Goal: Task Accomplishment & Management: Manage account settings

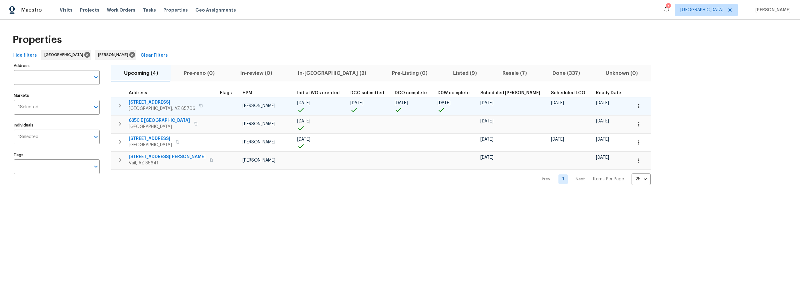
click at [636, 108] on icon "button" at bounding box center [639, 106] width 6 height 6
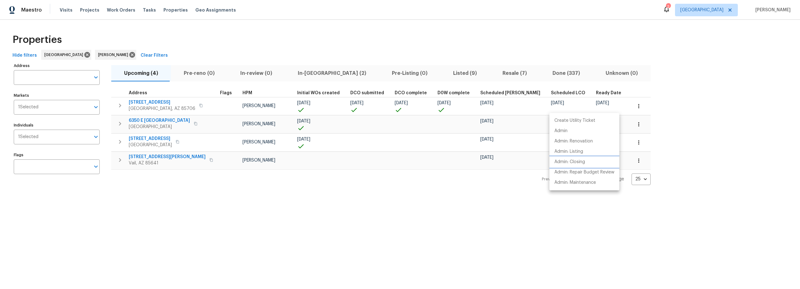
click at [569, 164] on p "Admin: Closing" at bounding box center [570, 162] width 31 height 7
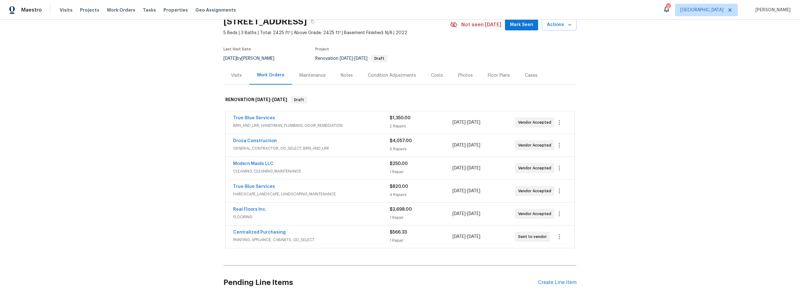
scroll to position [34, 0]
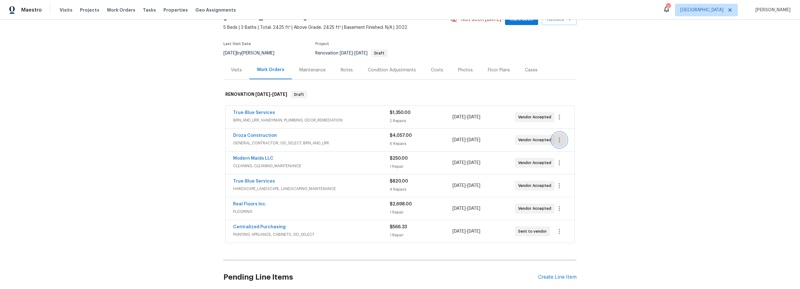
click at [556, 142] on icon "button" at bounding box center [560, 140] width 8 height 8
click at [559, 142] on li "Edit" at bounding box center [584, 140] width 68 height 10
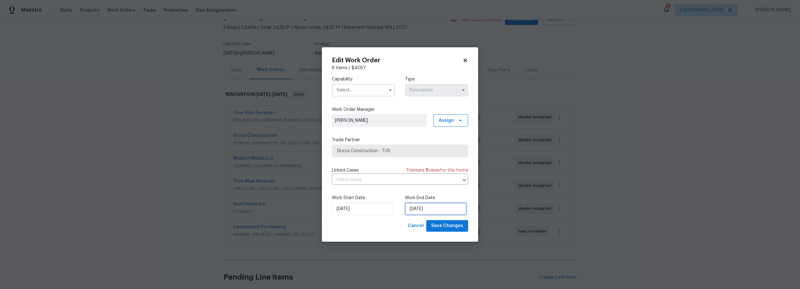
click at [421, 211] on input "10/4/2025" at bounding box center [436, 208] width 62 height 13
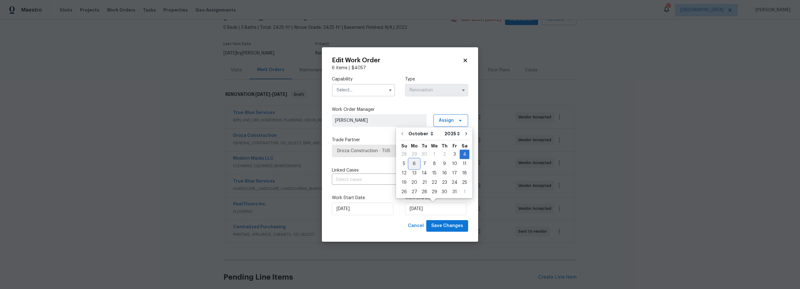
click at [416, 164] on div "6" at bounding box center [414, 163] width 10 height 9
type input "10/6/2025"
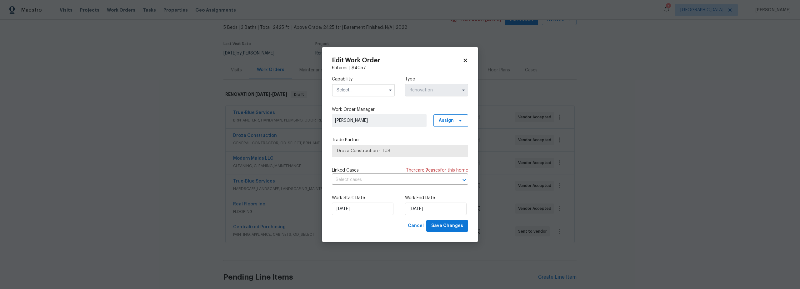
click at [370, 91] on input "text" at bounding box center [363, 90] width 63 height 13
click at [361, 165] on span "General Contractor" at bounding box center [359, 163] width 40 height 4
type input "General Contractor"
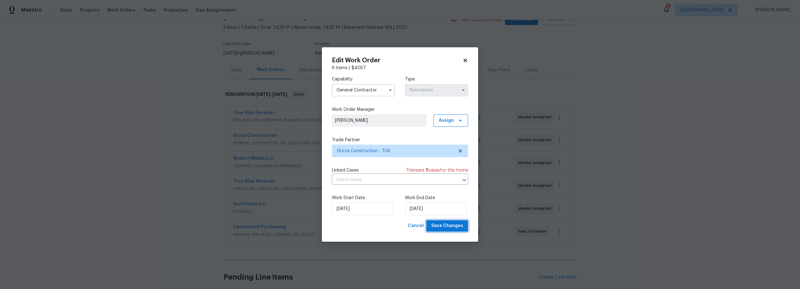
click at [444, 227] on span "Save Changes" at bounding box center [447, 226] width 32 height 8
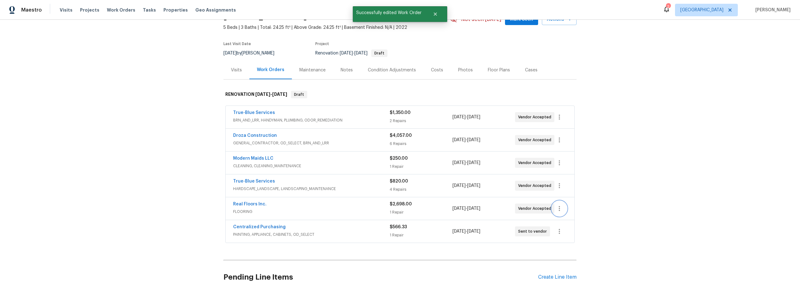
click at [556, 210] on icon "button" at bounding box center [560, 208] width 8 height 8
click at [558, 209] on li "Edit" at bounding box center [584, 208] width 68 height 10
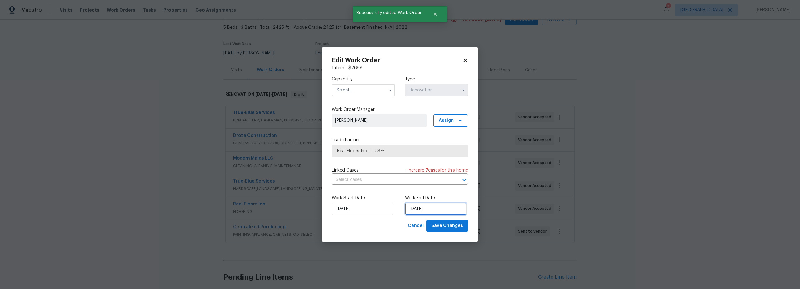
click at [423, 211] on input "10/4/2025" at bounding box center [436, 208] width 62 height 13
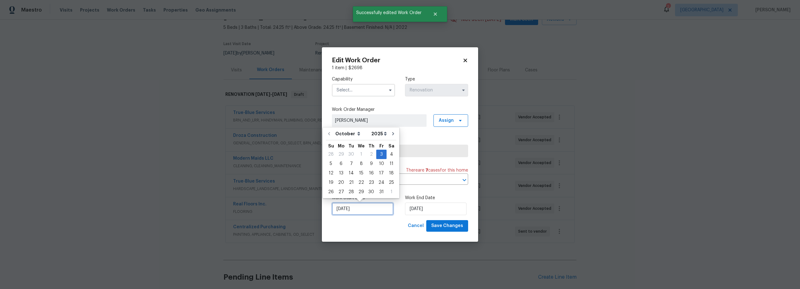
click at [356, 212] on input "[DATE]" at bounding box center [363, 208] width 62 height 13
click at [351, 166] on div "7" at bounding box center [351, 163] width 10 height 9
type input "10/7/2025"
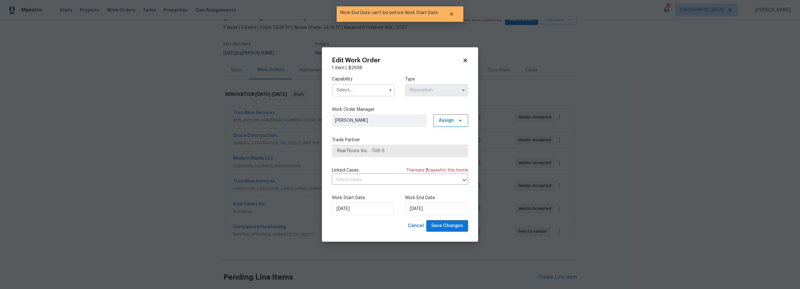
click at [359, 92] on input "text" at bounding box center [363, 90] width 63 height 13
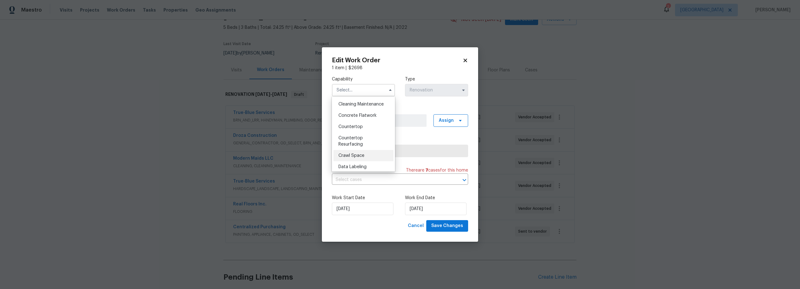
scroll to position [214, 0]
click at [351, 135] on span "Flooring" at bounding box center [347, 132] width 17 height 4
type input "Flooring"
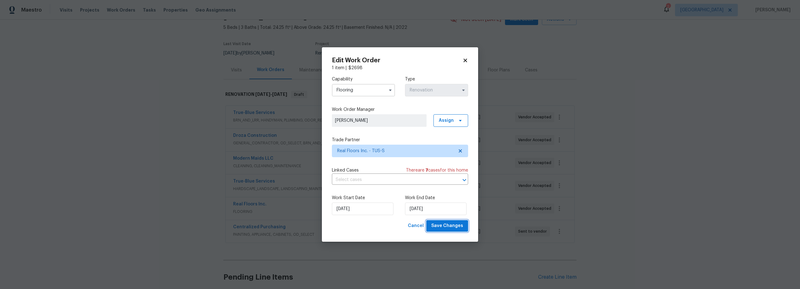
click at [448, 225] on span "Save Changes" at bounding box center [447, 226] width 32 height 8
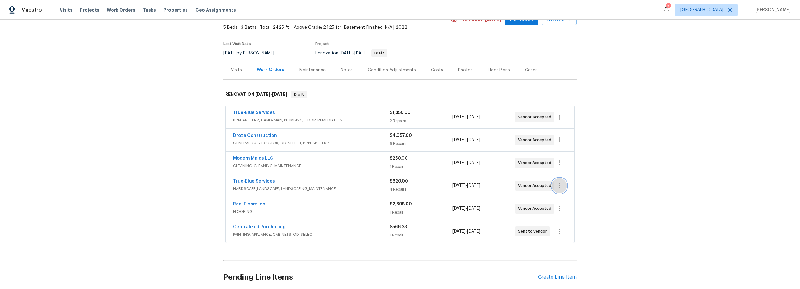
click at [557, 186] on icon "button" at bounding box center [560, 186] width 8 height 8
click at [559, 186] on li "Edit" at bounding box center [584, 185] width 68 height 10
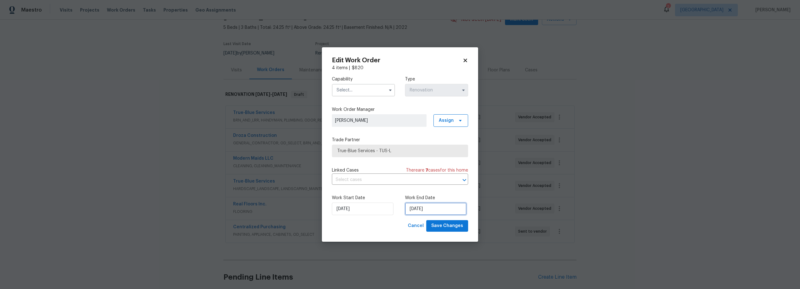
click at [412, 211] on input "10/6/2025" at bounding box center [436, 208] width 62 height 13
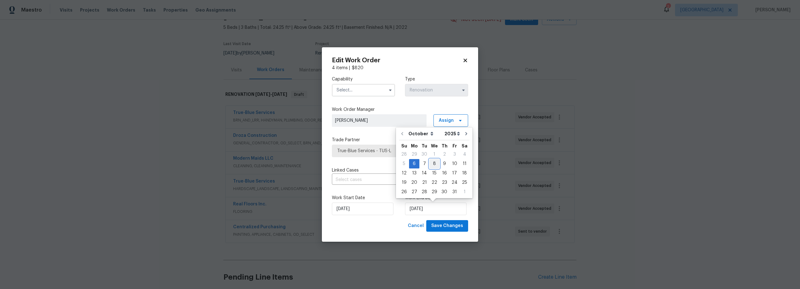
click at [433, 164] on div "8" at bounding box center [435, 163] width 10 height 9
type input "10/8/2025"
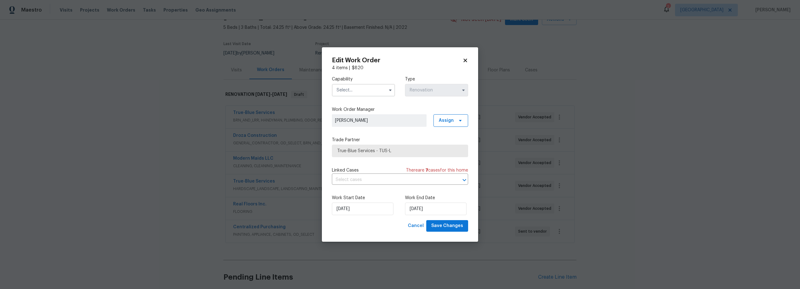
click at [345, 89] on input "text" at bounding box center [363, 90] width 63 height 13
click at [354, 112] on span "Landscaping Maintenance" at bounding box center [352, 107] width 26 height 11
click at [368, 94] on input "Landscaping Maintenance" at bounding box center [363, 90] width 63 height 13
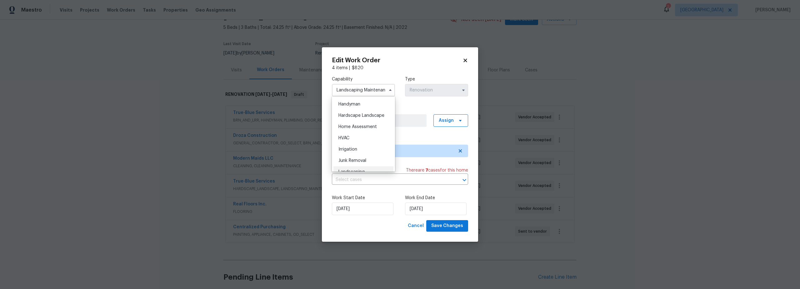
scroll to position [343, 0]
click at [351, 118] on span "Hardscape Landscape" at bounding box center [362, 116] width 46 height 4
type input "Hardscape Landscape"
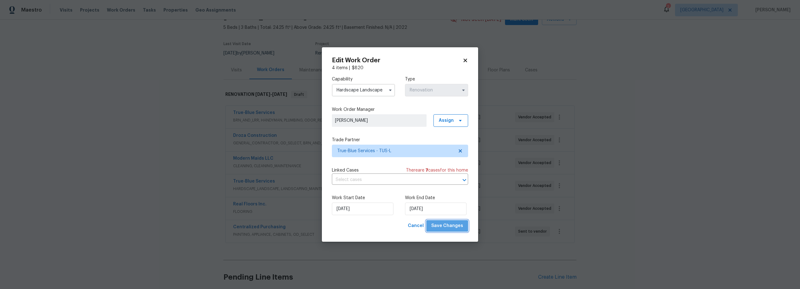
click at [449, 225] on span "Save Changes" at bounding box center [447, 226] width 32 height 8
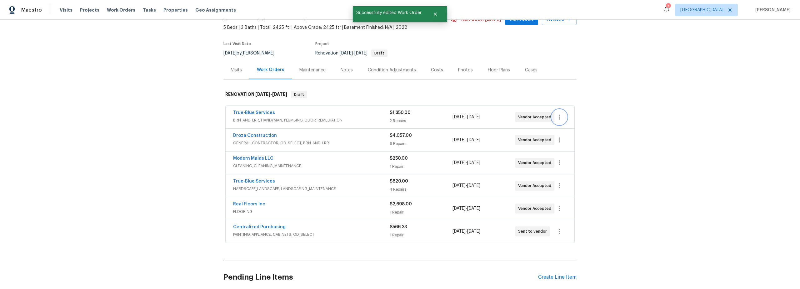
click at [559, 119] on icon "button" at bounding box center [559, 116] width 1 height 5
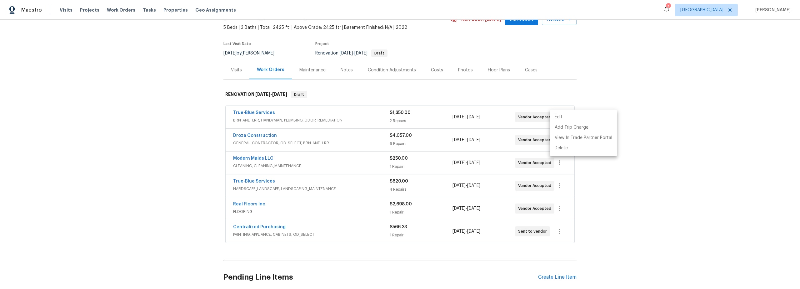
click at [561, 117] on li "Edit" at bounding box center [584, 117] width 68 height 10
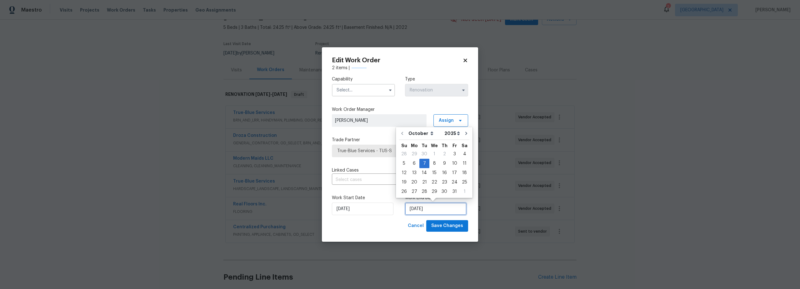
click at [441, 206] on input "10/7/2025" at bounding box center [436, 208] width 62 height 13
click at [434, 165] on div "8" at bounding box center [435, 163] width 10 height 9
type input "10/8/2025"
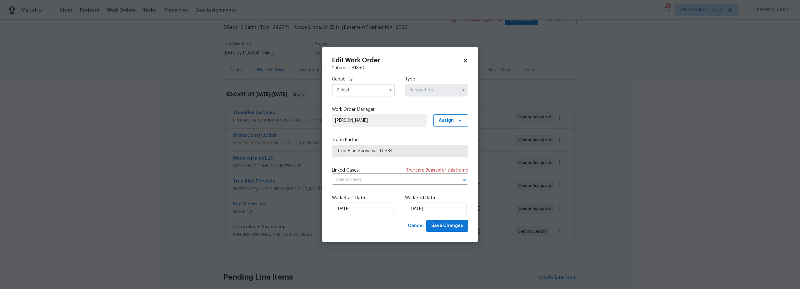
click at [363, 93] on input "text" at bounding box center [363, 90] width 63 height 13
click at [357, 132] on span "Odor Remediation" at bounding box center [358, 130] width 38 height 4
type input "Odor Remediation"
click at [446, 225] on span "Save Changes" at bounding box center [447, 226] width 32 height 8
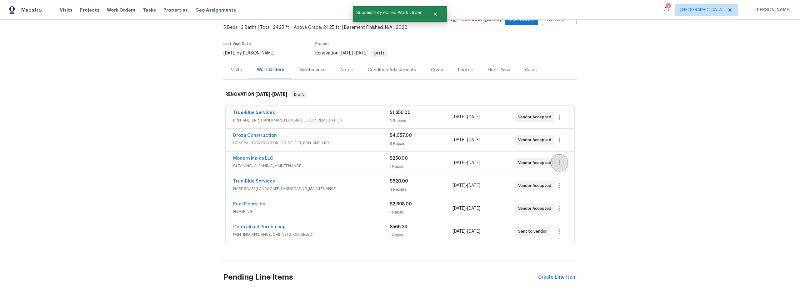
click at [559, 164] on icon "button" at bounding box center [559, 162] width 1 height 5
click at [562, 164] on li "Edit" at bounding box center [584, 163] width 68 height 10
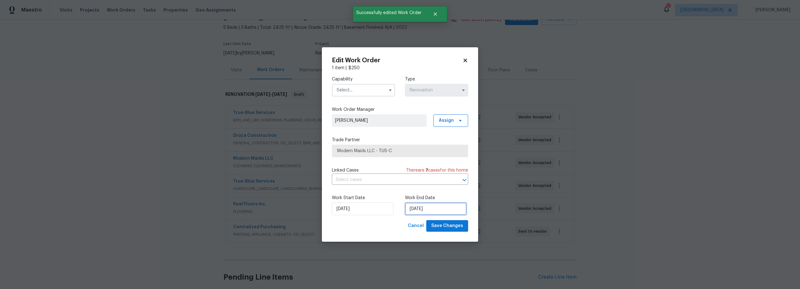
click at [418, 209] on input "10/7/2025" at bounding box center [436, 208] width 62 height 13
click at [433, 164] on div "8" at bounding box center [435, 163] width 10 height 9
type input "10/8/2025"
click at [374, 94] on input "text" at bounding box center [363, 90] width 63 height 13
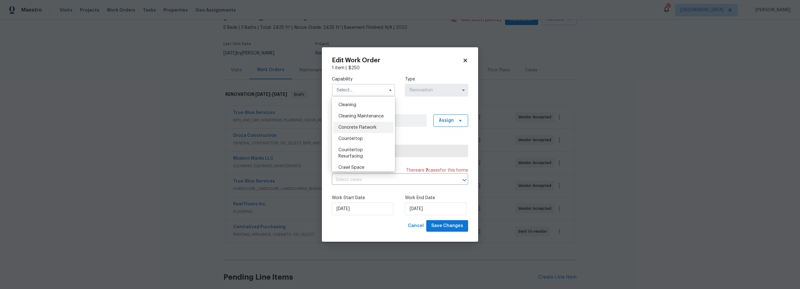
scroll to position [88, 0]
click at [348, 105] on span "Cleaning" at bounding box center [348, 106] width 18 height 4
type input "Cleaning"
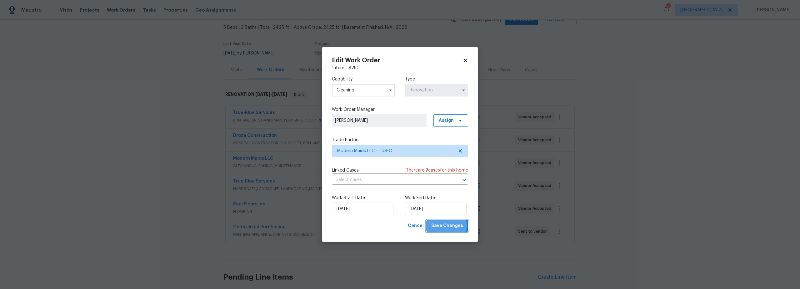
drag, startPoint x: 443, startPoint y: 226, endPoint x: 439, endPoint y: 224, distance: 4.6
click at [443, 226] on span "Save Changes" at bounding box center [447, 226] width 32 height 8
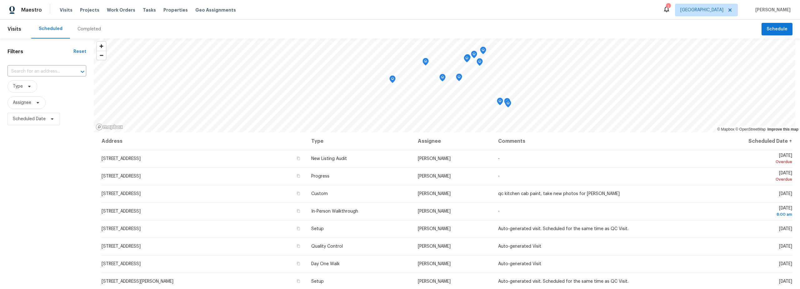
click at [88, 32] on div "Completed" at bounding box center [89, 29] width 23 height 6
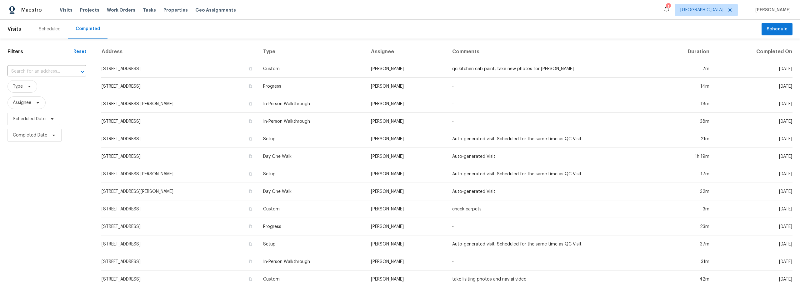
click at [42, 28] on div "Scheduled" at bounding box center [50, 29] width 22 height 6
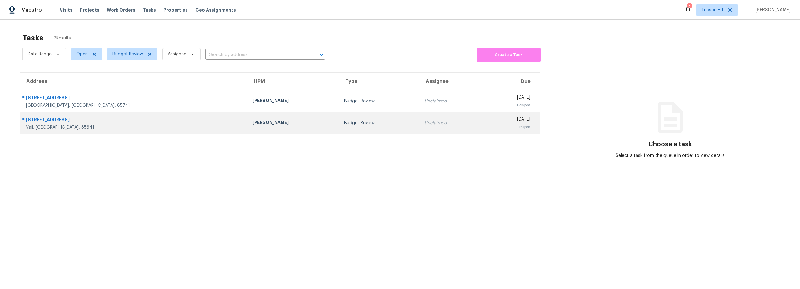
click at [339, 129] on td "Budget Review" at bounding box center [379, 123] width 80 height 22
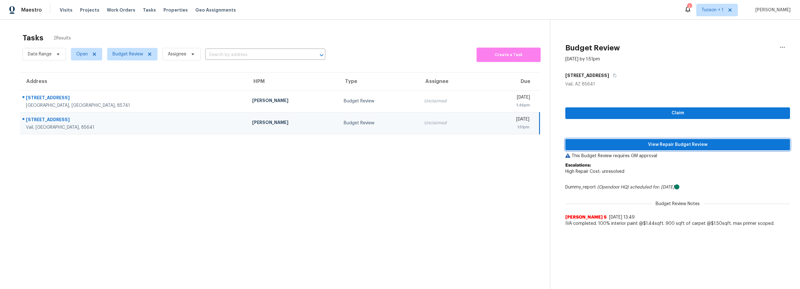
click at [658, 144] on span "View Repair Budget Review" at bounding box center [678, 145] width 215 height 8
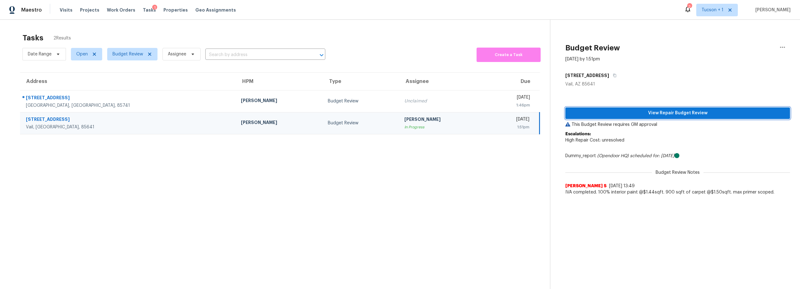
click at [675, 113] on span "View Repair Budget Review" at bounding box center [678, 113] width 215 height 8
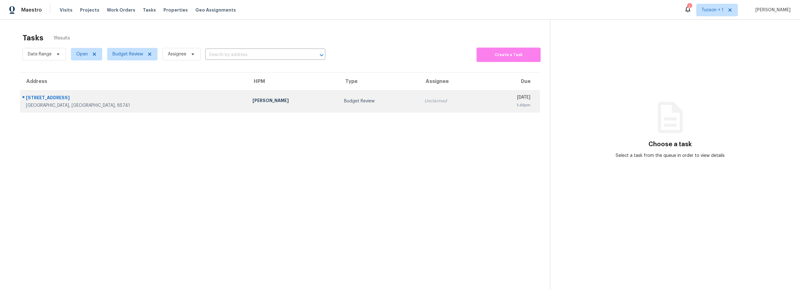
click at [339, 106] on td "Budget Review" at bounding box center [379, 101] width 80 height 22
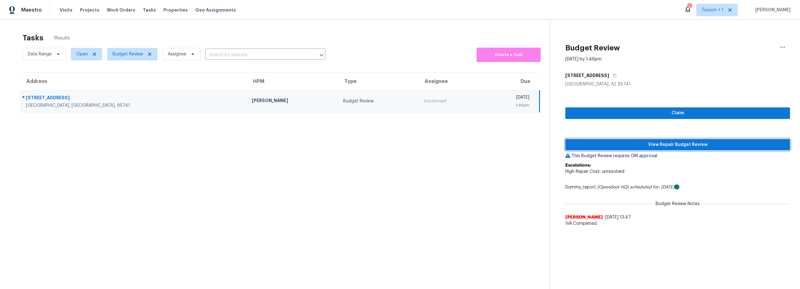
click at [648, 145] on span "View Repair Budget Review" at bounding box center [678, 145] width 215 height 8
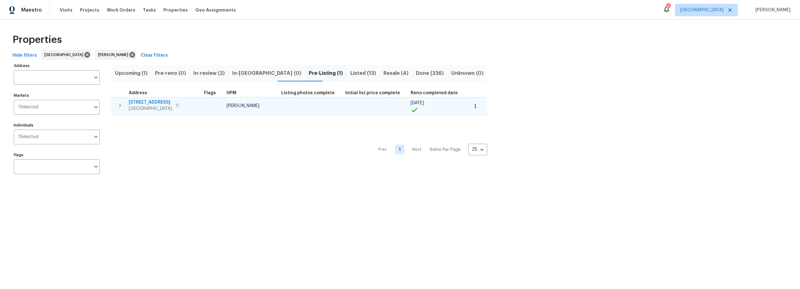
click at [159, 103] on span "[STREET_ADDRESS]" at bounding box center [150, 102] width 43 height 6
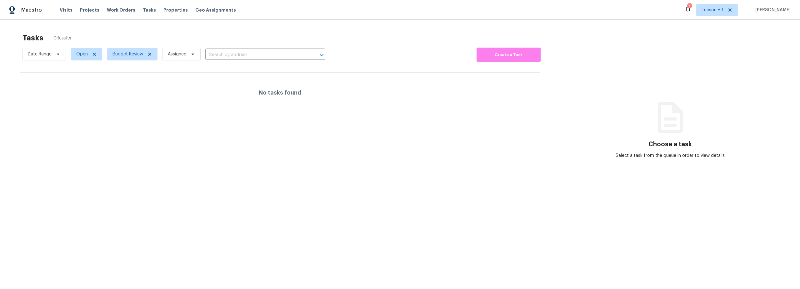
click at [692, 12] on icon at bounding box center [688, 9] width 8 height 8
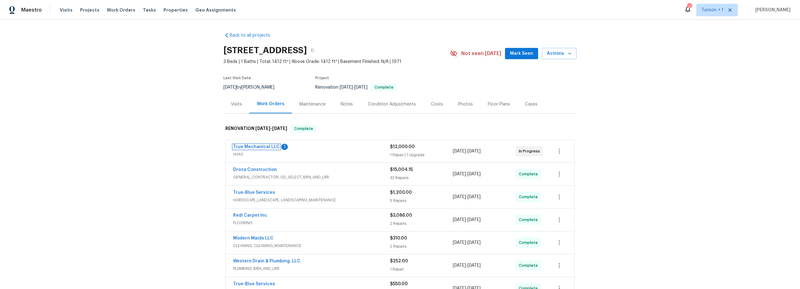
click at [255, 145] on link "True Mechanical LLC" at bounding box center [256, 146] width 47 height 4
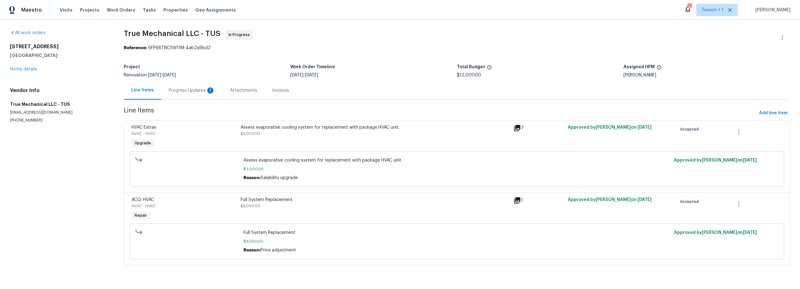
click at [194, 91] on div "Progress Updates 1" at bounding box center [192, 90] width 46 height 6
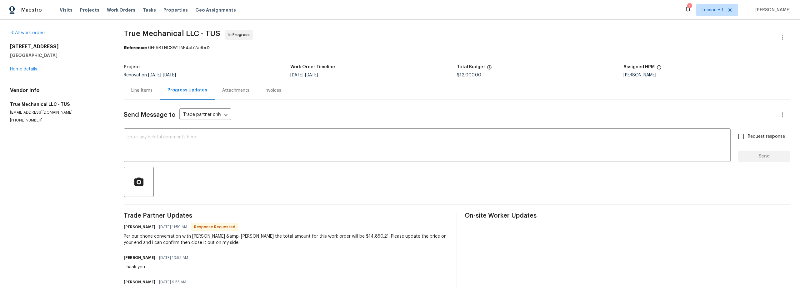
click at [140, 92] on div "Line Items" at bounding box center [141, 90] width 21 height 6
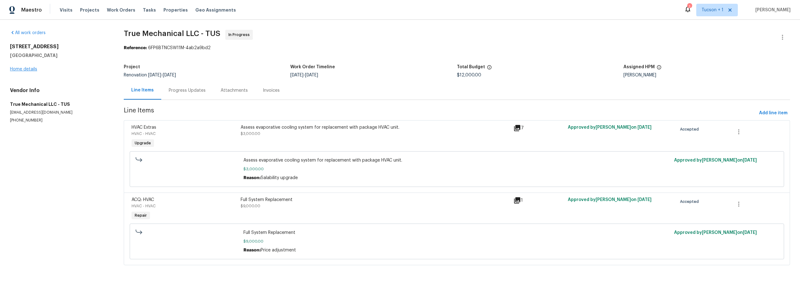
click at [25, 67] on div "[STREET_ADDRESS] Home details" at bounding box center [59, 57] width 99 height 29
click at [26, 69] on link "Home details" at bounding box center [23, 69] width 27 height 4
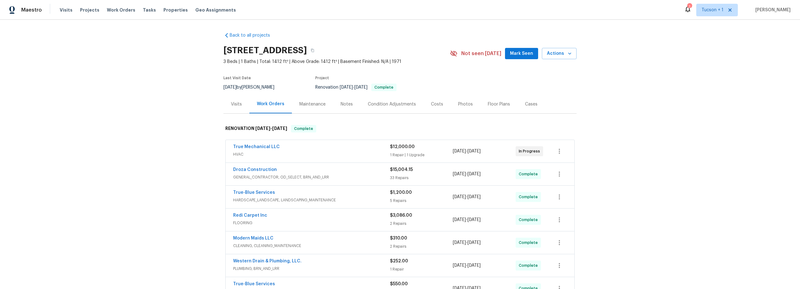
click at [366, 148] on div "True Mechanical LLC" at bounding box center [311, 148] width 157 height 8
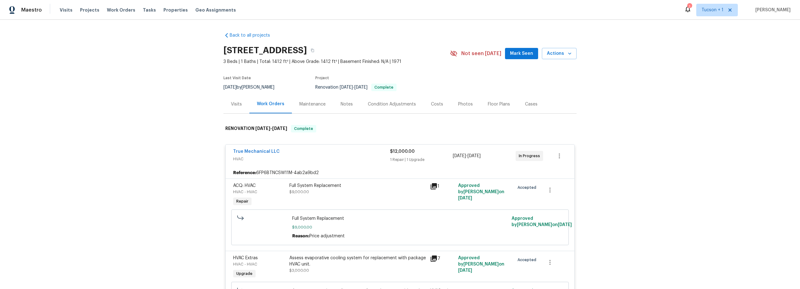
click at [343, 194] on div "Full System Replacement $9,000.00" at bounding box center [358, 188] width 137 height 13
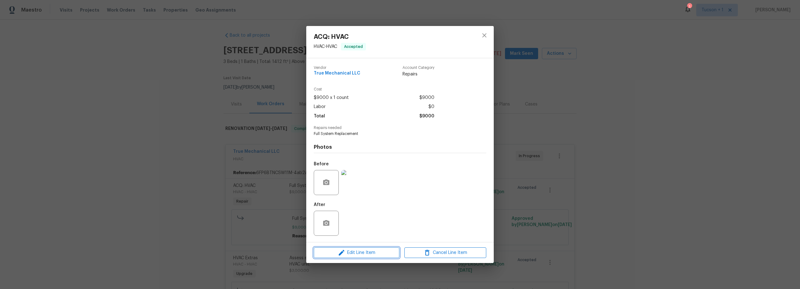
click at [366, 252] on span "Edit Line Item" at bounding box center [357, 253] width 82 height 8
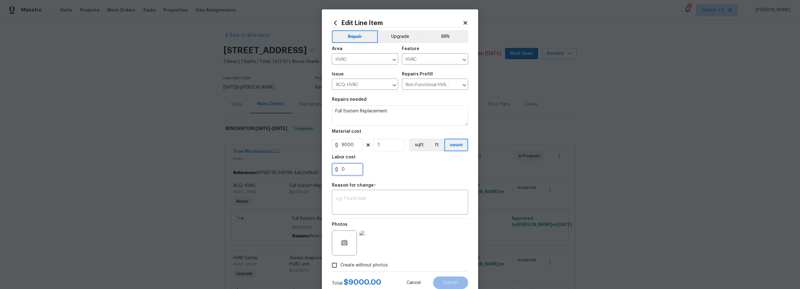
click at [348, 172] on input "0" at bounding box center [347, 169] width 31 height 13
type input "2850.21"
click at [386, 207] on textarea at bounding box center [400, 202] width 129 height 13
click at [333, 198] on div "price x ​" at bounding box center [400, 202] width 136 height 23
click at [336, 200] on textarea "price" at bounding box center [400, 202] width 129 height 13
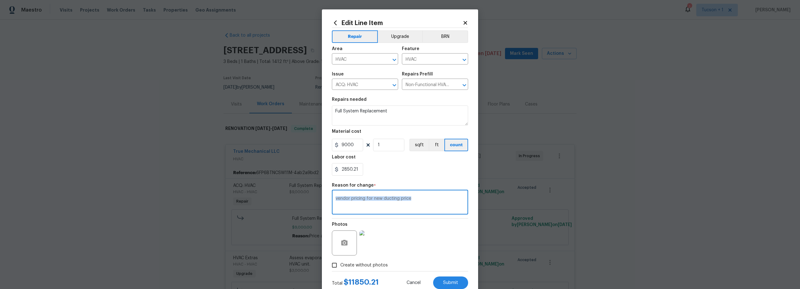
click at [416, 196] on div "vendor pricing for new ducting price x ​" at bounding box center [400, 202] width 136 height 23
drag, startPoint x: 418, startPoint y: 199, endPoint x: 401, endPoint y: 197, distance: 17.6
click at [401, 197] on textarea "vendor pricing for new ducting price" at bounding box center [400, 202] width 129 height 13
type textarea "vendor pricing for new ducting"
click at [447, 281] on span "Submit" at bounding box center [450, 282] width 15 height 5
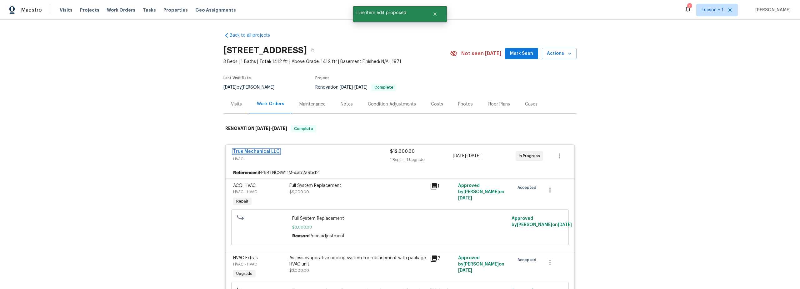
click at [254, 149] on link "True Mechanical LLC" at bounding box center [256, 151] width 47 height 4
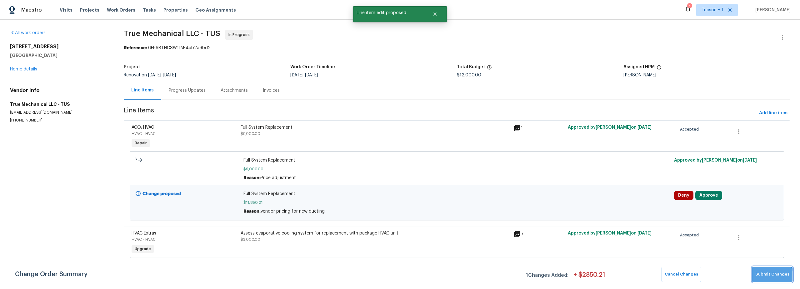
click at [768, 277] on span "Submit Changes" at bounding box center [773, 273] width 34 height 7
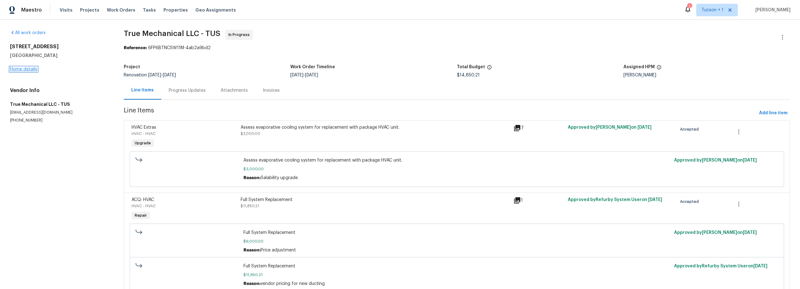
click at [31, 70] on link "Home details" at bounding box center [23, 69] width 27 height 4
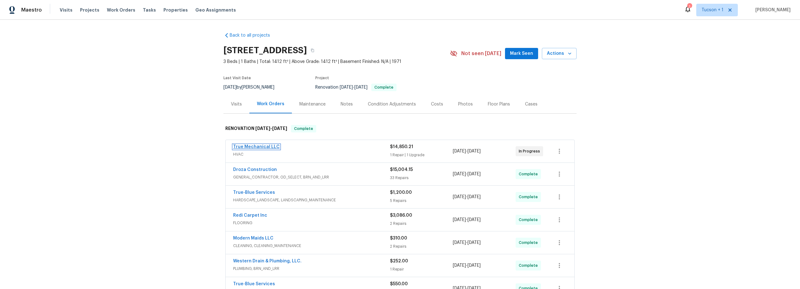
click at [260, 149] on link "True Mechanical LLC" at bounding box center [256, 146] width 47 height 4
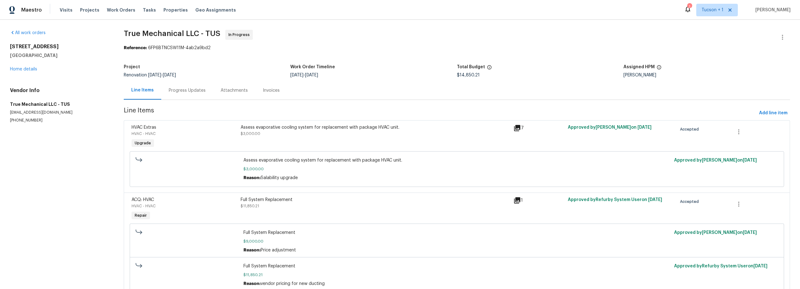
click at [231, 88] on div "Attachments" at bounding box center [234, 90] width 27 height 6
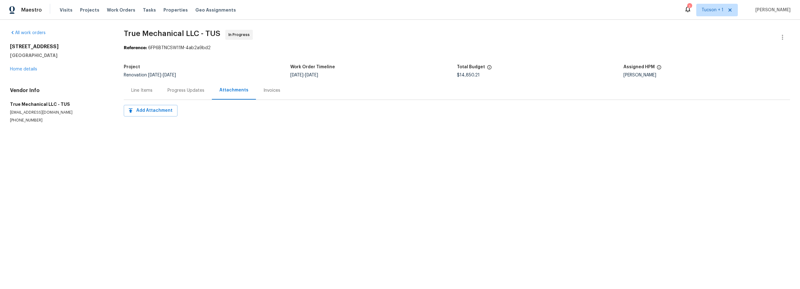
click at [180, 90] on div "Progress Updates" at bounding box center [186, 90] width 37 height 6
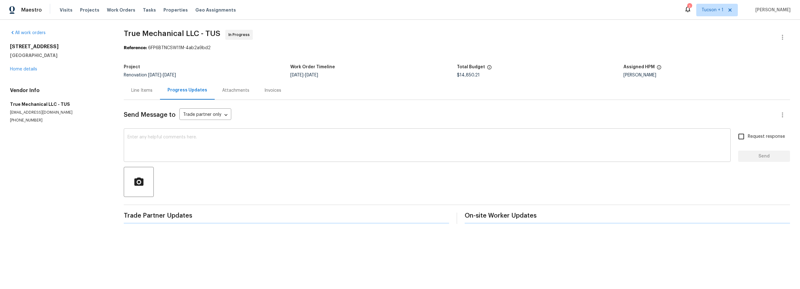
drag, startPoint x: 184, startPoint y: 134, endPoint x: 186, endPoint y: 137, distance: 4.3
click at [184, 134] on div "x ​" at bounding box center [427, 146] width 607 height 32
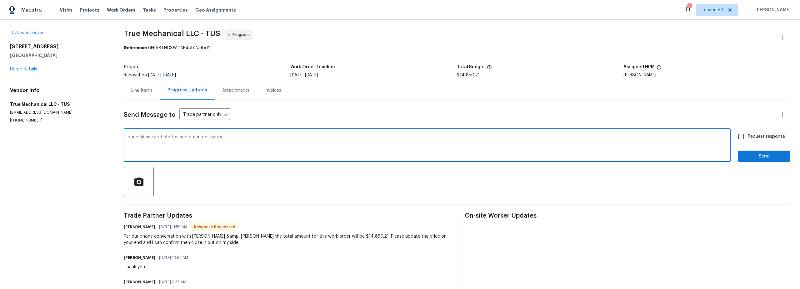
type textarea "done please add photos and put in qc thanks !"
click at [743, 141] on input "Request response" at bounding box center [741, 136] width 13 height 13
checkbox input "true"
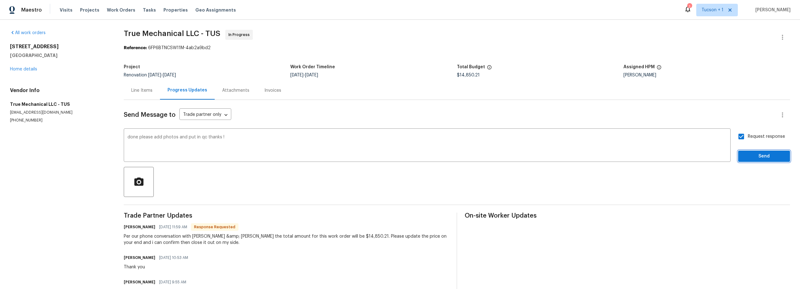
click at [750, 152] on button "Send" at bounding box center [765, 156] width 52 height 12
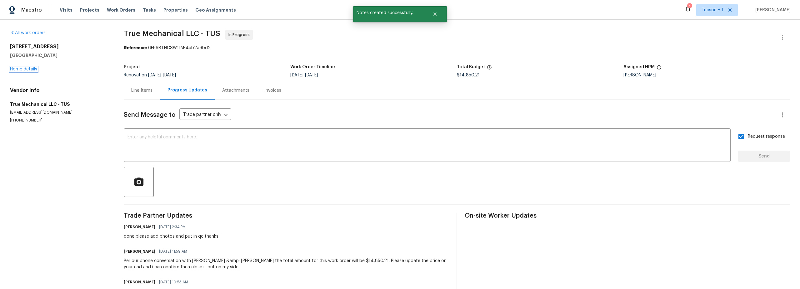
click at [29, 68] on link "Home details" at bounding box center [23, 69] width 27 height 4
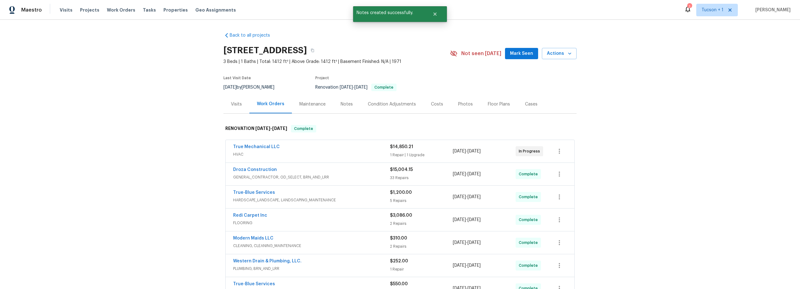
click at [341, 102] on div "Notes" at bounding box center [347, 104] width 12 height 6
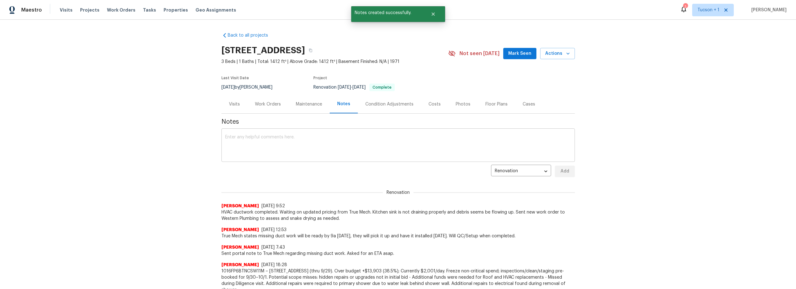
click at [264, 139] on textarea at bounding box center [398, 146] width 346 height 22
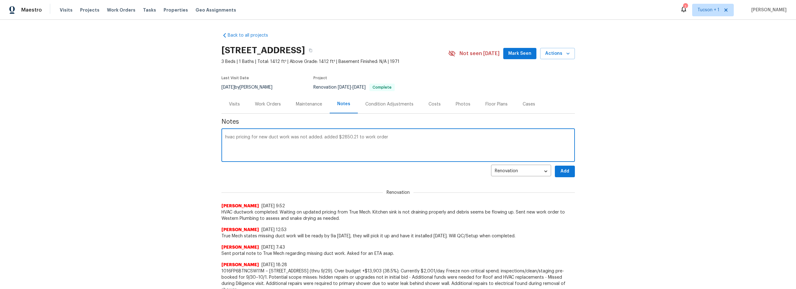
type textarea "hvac pricing for new duct work was not added. added $2850.21 to work order"
click at [563, 172] on span "Add" at bounding box center [565, 171] width 10 height 8
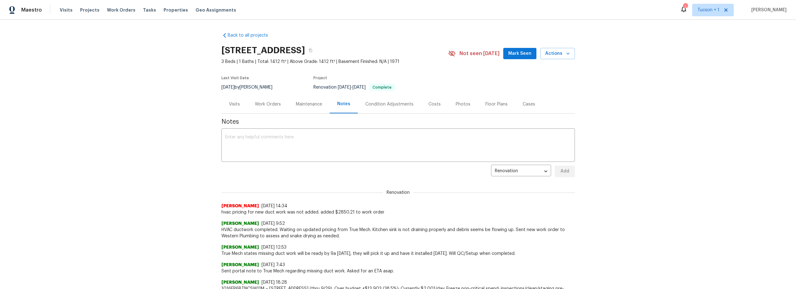
click at [261, 104] on div "Work Orders" at bounding box center [268, 104] width 26 height 6
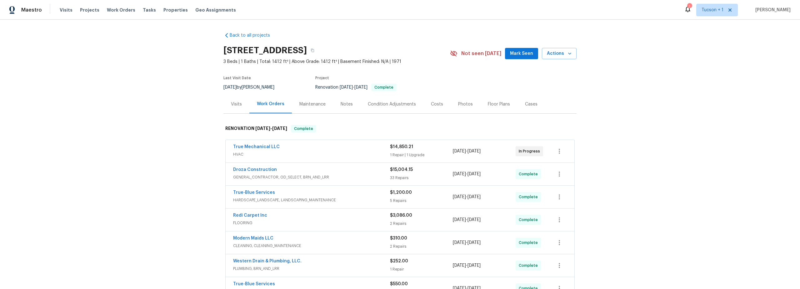
click at [704, 8] on div "1 Tucson + 1 Steven Long" at bounding box center [737, 10] width 107 height 13
click at [692, 9] on div "1" at bounding box center [690, 7] width 4 height 6
click at [692, 10] on div "1" at bounding box center [690, 7] width 4 height 6
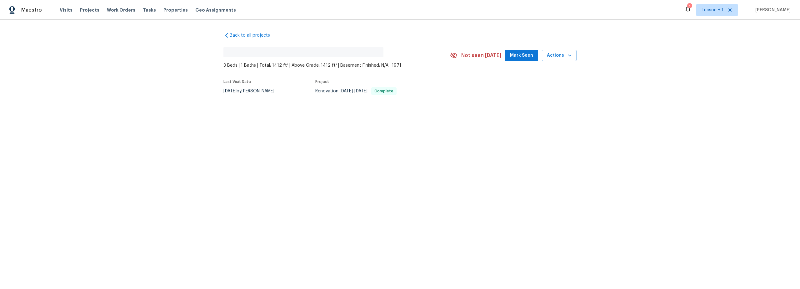
click at [692, 10] on div "1" at bounding box center [690, 7] width 4 height 6
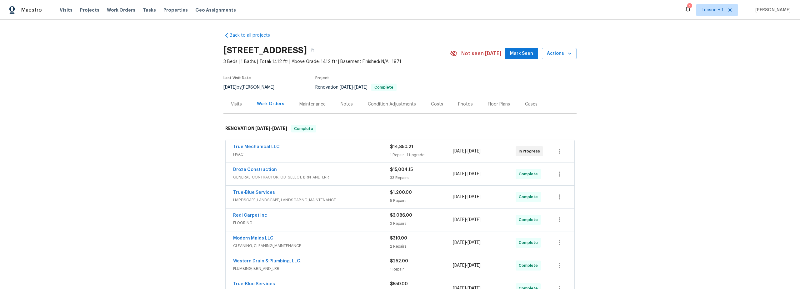
click at [692, 9] on div "1" at bounding box center [690, 7] width 4 height 6
click at [691, 9] on icon at bounding box center [688, 9] width 5 height 6
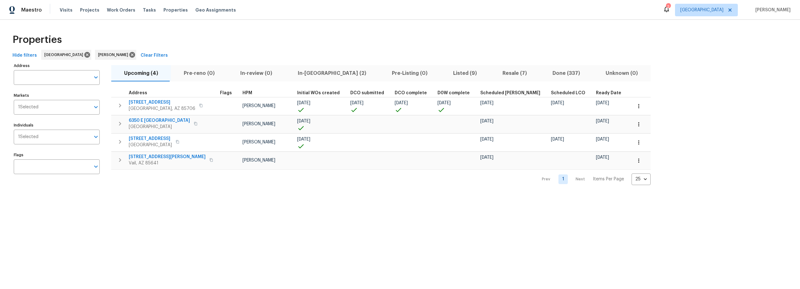
drag, startPoint x: 456, startPoint y: 72, endPoint x: 459, endPoint y: 75, distance: 4.4
click at [494, 72] on span "Resale (7)" at bounding box center [515, 73] width 43 height 9
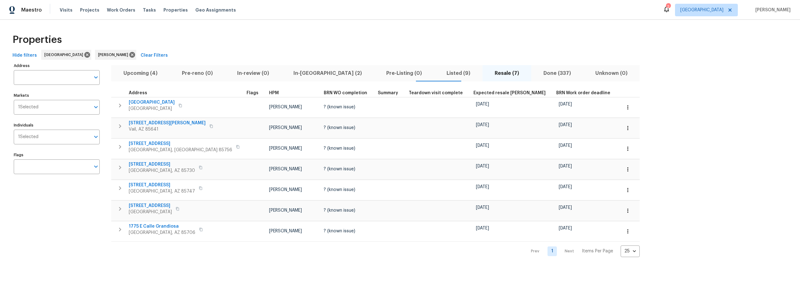
drag, startPoint x: 144, startPoint y: 72, endPoint x: 164, endPoint y: 71, distance: 19.7
click at [144, 72] on span "Upcoming (4)" at bounding box center [140, 73] width 51 height 9
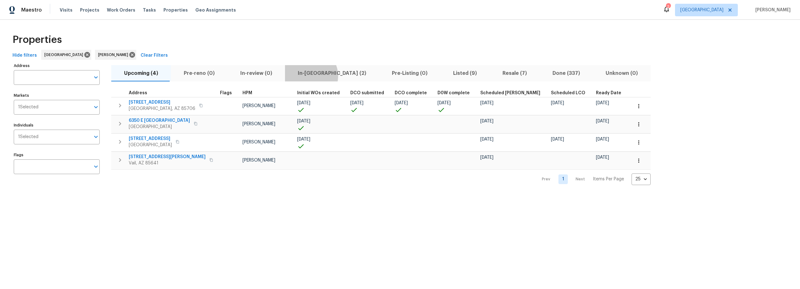
click at [304, 76] on span "In-[GEOGRAPHIC_DATA] (2)" at bounding box center [332, 73] width 87 height 9
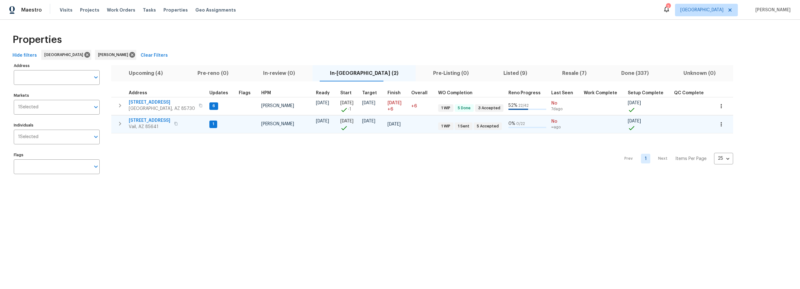
click at [153, 120] on span "[STREET_ADDRESS]" at bounding box center [150, 120] width 42 height 6
click at [123, 121] on icon "button" at bounding box center [120, 124] width 8 height 8
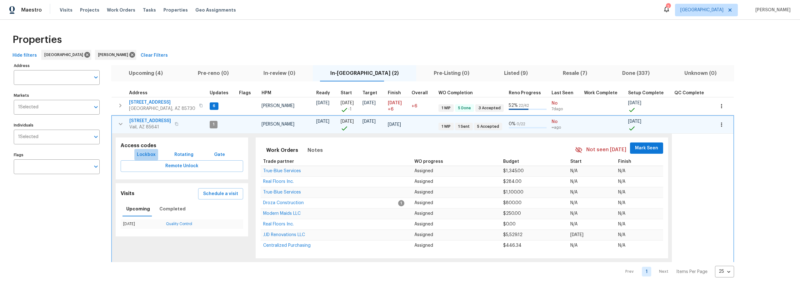
click at [152, 156] on span "Lockbox" at bounding box center [146, 155] width 19 height 8
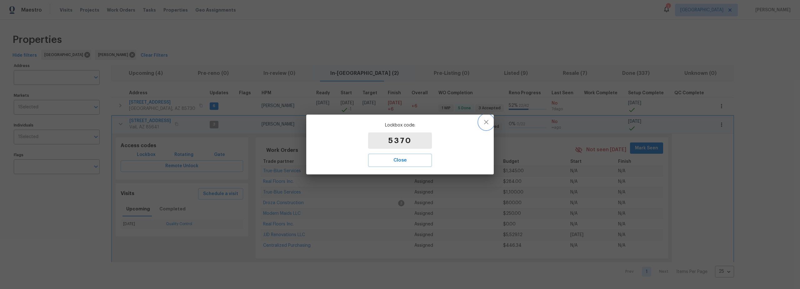
click at [482, 121] on button "button" at bounding box center [486, 121] width 15 height 15
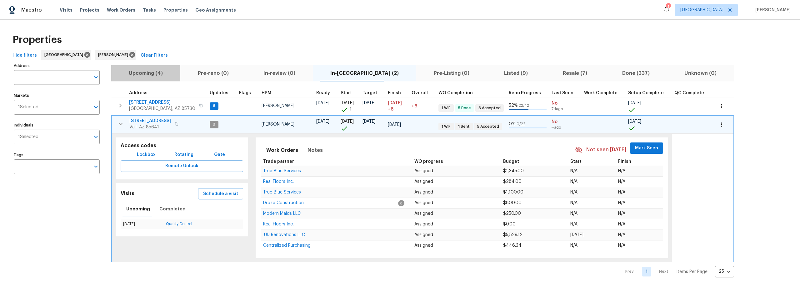
click at [151, 71] on span "Upcoming (4)" at bounding box center [146, 73] width 62 height 9
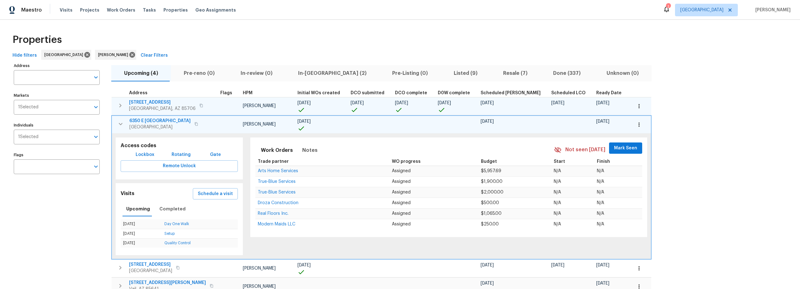
click at [636, 106] on icon "button" at bounding box center [639, 106] width 6 height 6
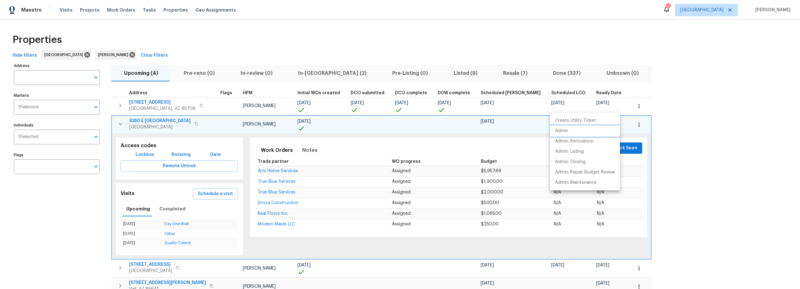
click at [566, 132] on p "Admin" at bounding box center [561, 131] width 13 height 7
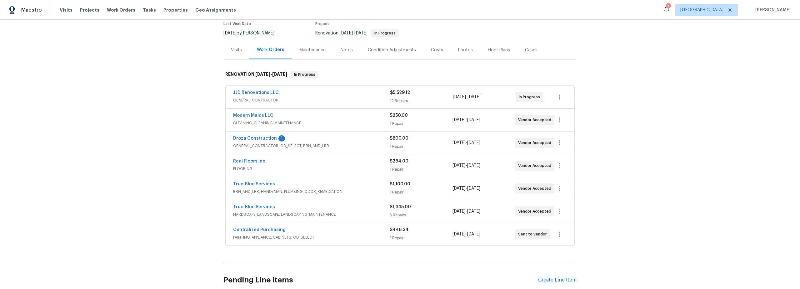
scroll to position [54, 0]
click at [264, 138] on link "Droza Construction" at bounding box center [255, 138] width 44 height 4
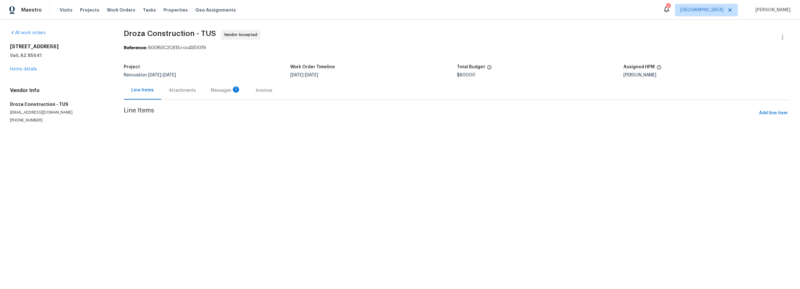
click at [221, 89] on div "Messages 1" at bounding box center [226, 90] width 30 height 6
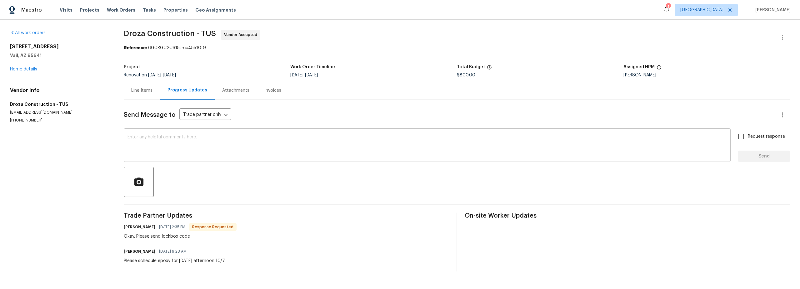
click at [201, 151] on textarea at bounding box center [428, 146] width 600 height 22
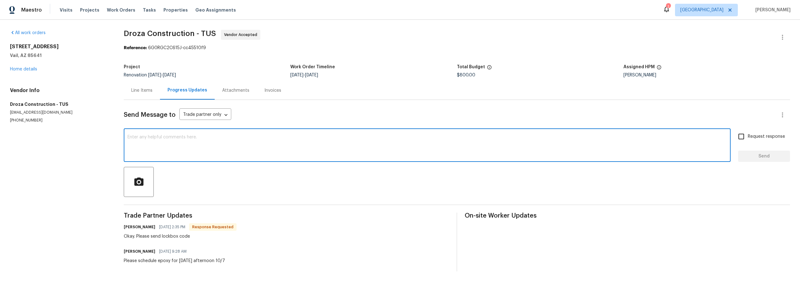
click at [196, 150] on textarea at bounding box center [428, 146] width 600 height 22
type textarea "thanks 5370"
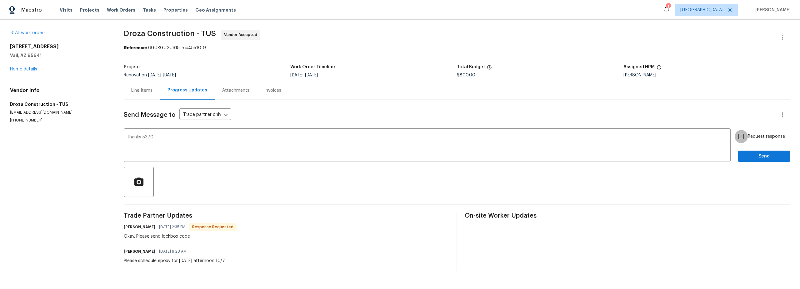
drag, startPoint x: 739, startPoint y: 139, endPoint x: 756, endPoint y: 154, distance: 22.6
click at [739, 139] on input "Request response" at bounding box center [741, 136] width 13 height 13
checkbox input "true"
click at [759, 157] on span "Send" at bounding box center [765, 156] width 42 height 8
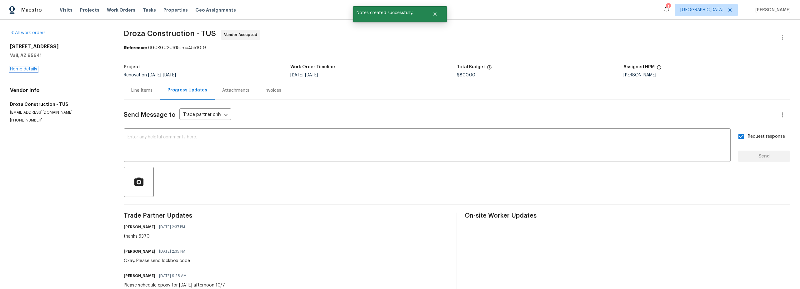
click at [18, 69] on link "Home details" at bounding box center [23, 69] width 27 height 4
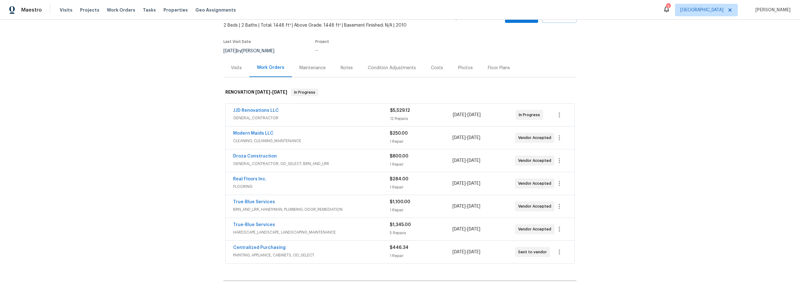
scroll to position [47, 0]
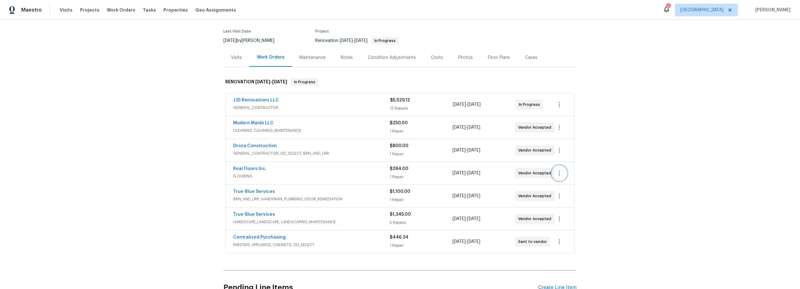
click at [552, 176] on button "button" at bounding box center [559, 172] width 15 height 15
click at [560, 175] on li "Edit" at bounding box center [584, 173] width 68 height 10
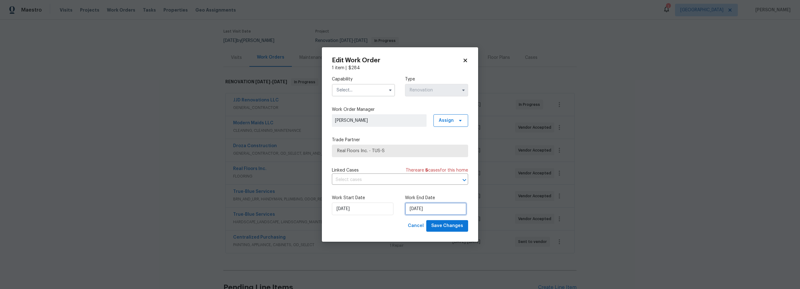
click at [414, 211] on input "10/8/2025" at bounding box center [436, 208] width 62 height 13
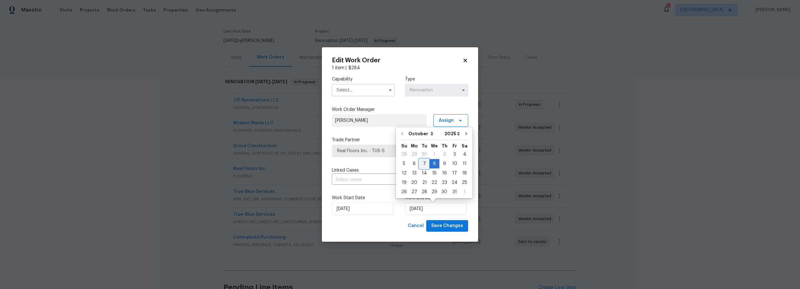
click at [423, 164] on div "7" at bounding box center [425, 163] width 10 height 9
type input "10/7/2025"
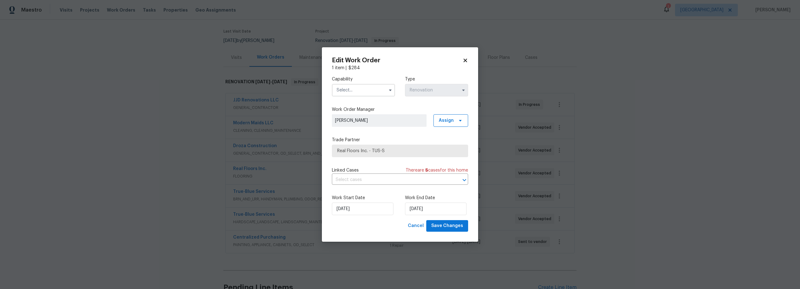
drag, startPoint x: 354, startPoint y: 88, endPoint x: 353, endPoint y: 92, distance: 3.5
click at [354, 88] on input "text" at bounding box center [363, 90] width 63 height 13
click at [356, 146] on div "Flooring" at bounding box center [364, 139] width 60 height 11
type input "Flooring"
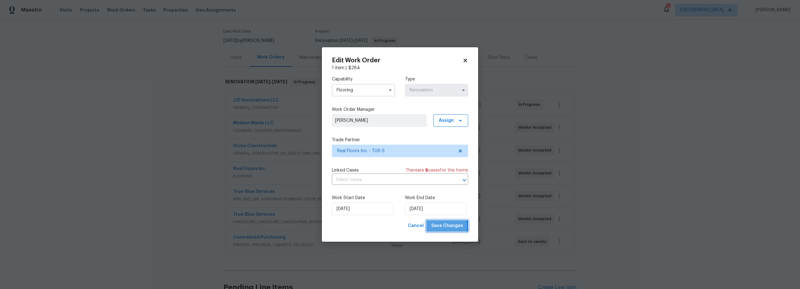
click at [445, 226] on span "Save Changes" at bounding box center [447, 226] width 32 height 8
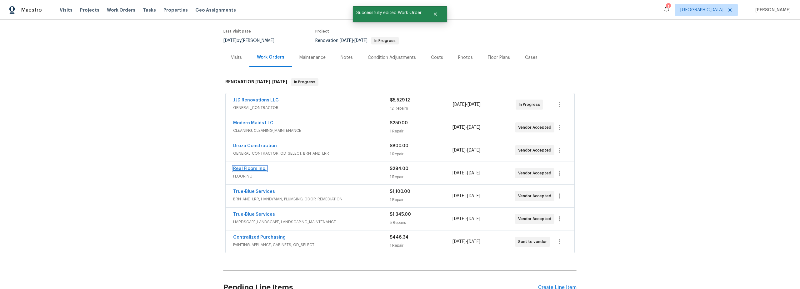
click at [247, 170] on link "Real Floors Inc." at bounding box center [249, 168] width 33 height 4
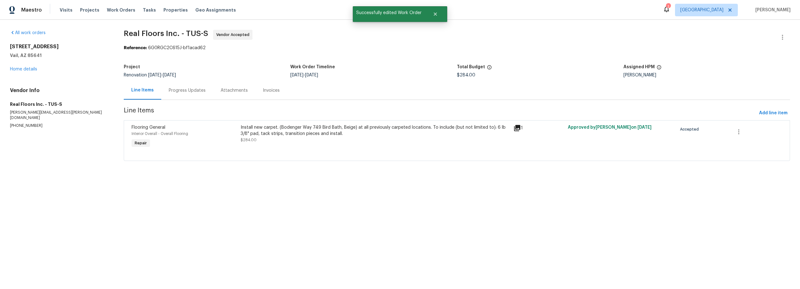
click at [191, 90] on div "Progress Updates" at bounding box center [187, 90] width 37 height 6
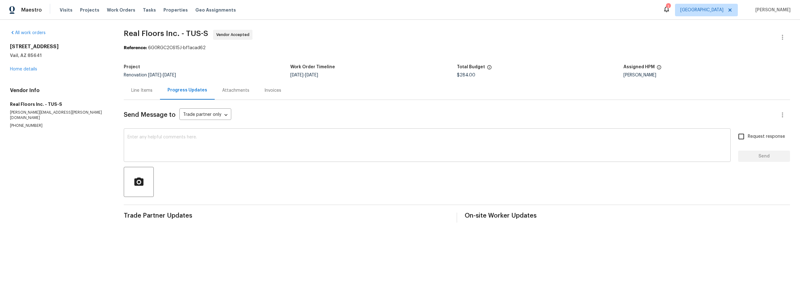
click at [206, 146] on textarea at bounding box center [428, 146] width 600 height 22
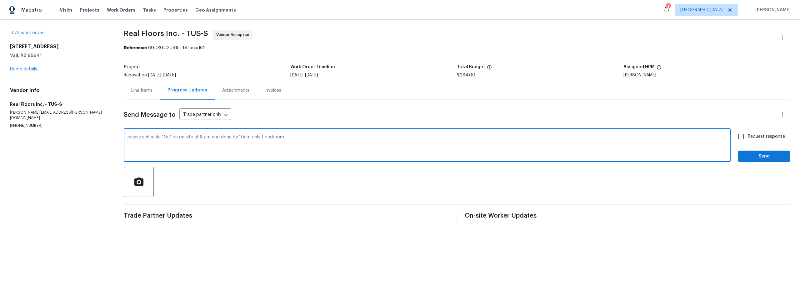
type textarea "please schedule 10/7 be on site at 8 am and done by 10am only 1 bedroom."
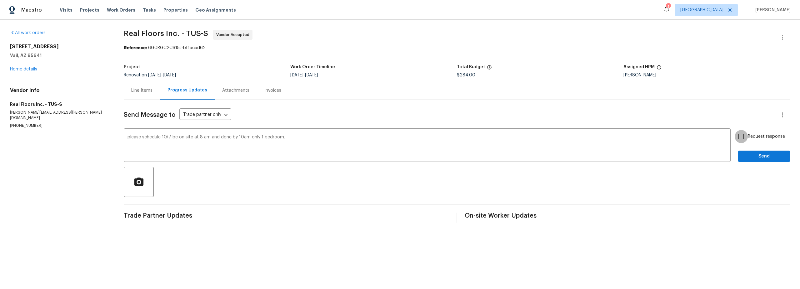
click at [740, 139] on input "Request response" at bounding box center [741, 136] width 13 height 13
checkbox input "true"
click at [749, 156] on span "Send" at bounding box center [765, 156] width 42 height 8
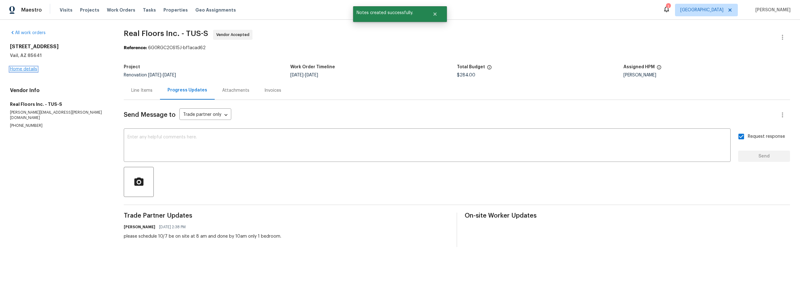
click at [29, 68] on link "Home details" at bounding box center [23, 69] width 27 height 4
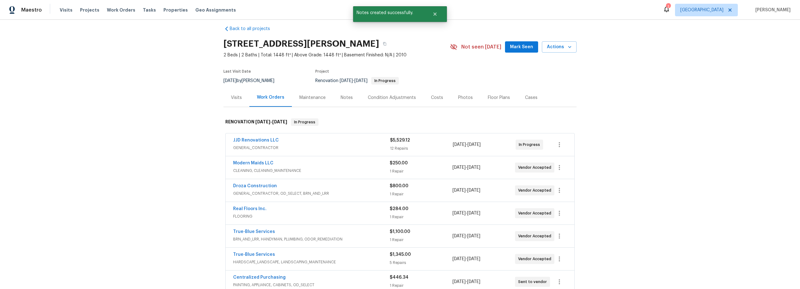
scroll to position [8, 0]
click at [559, 147] on icon "button" at bounding box center [560, 144] width 8 height 8
click at [560, 146] on li "Edit" at bounding box center [584, 144] width 68 height 10
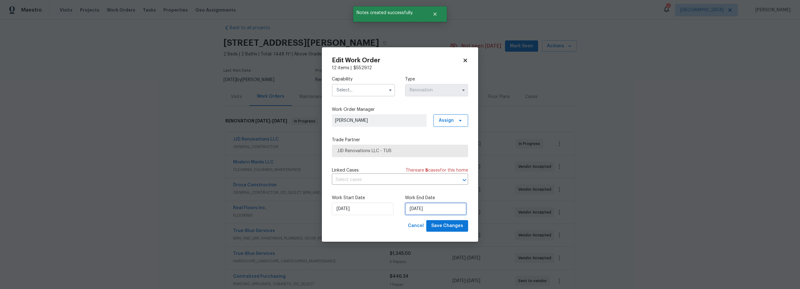
click at [417, 211] on input "10/8/2025" at bounding box center [436, 208] width 62 height 13
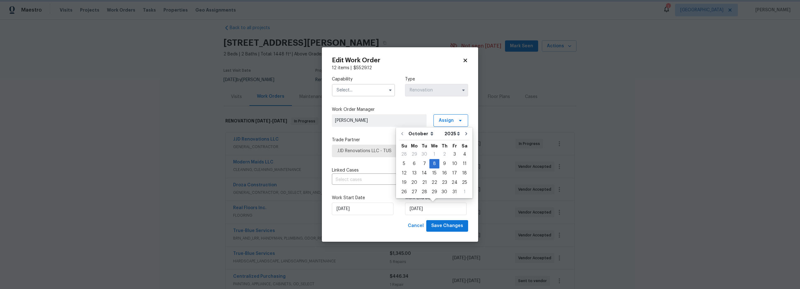
click at [466, 62] on icon at bounding box center [466, 61] width 6 height 6
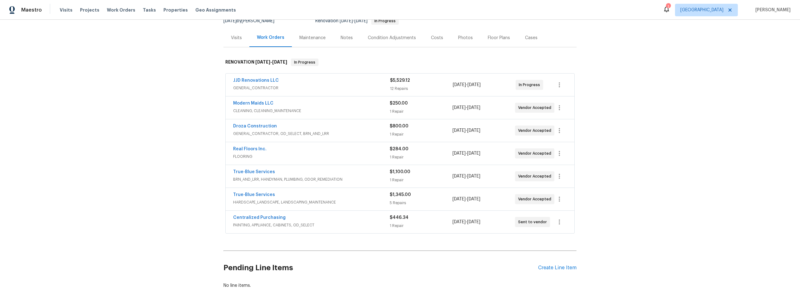
scroll to position [67, 0]
click at [552, 178] on button "button" at bounding box center [559, 175] width 15 height 15
click at [565, 176] on li "Edit" at bounding box center [584, 176] width 68 height 10
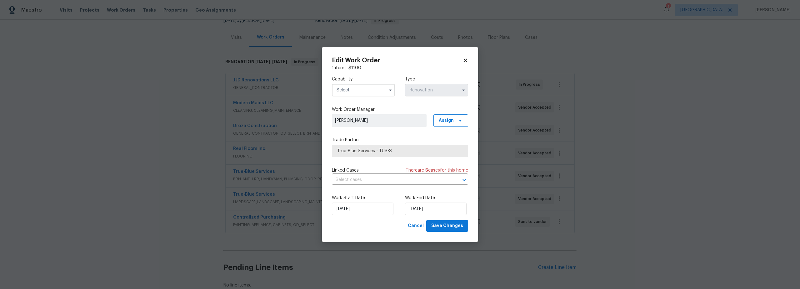
click at [467, 62] on icon at bounding box center [466, 61] width 6 height 6
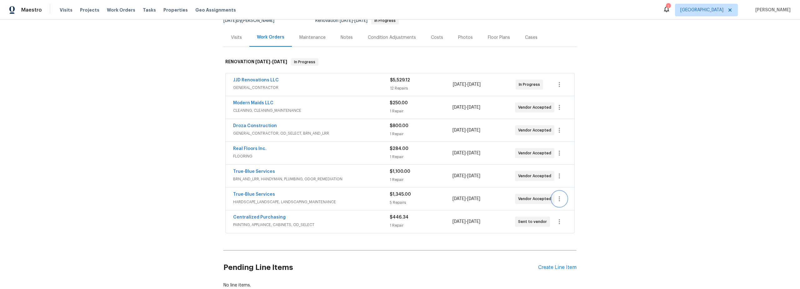
click at [556, 202] on icon "button" at bounding box center [560, 199] width 8 height 8
click at [429, 196] on div at bounding box center [400, 144] width 800 height 289
click at [559, 109] on icon "button" at bounding box center [559, 107] width 1 height 5
click at [559, 107] on li "Edit" at bounding box center [584, 107] width 68 height 10
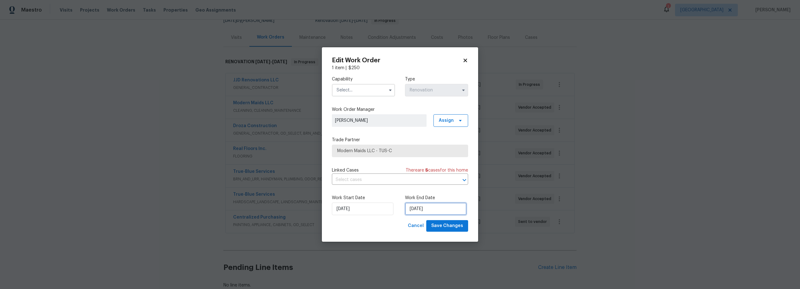
click at [422, 207] on input "10/13/2025" at bounding box center [436, 208] width 62 height 13
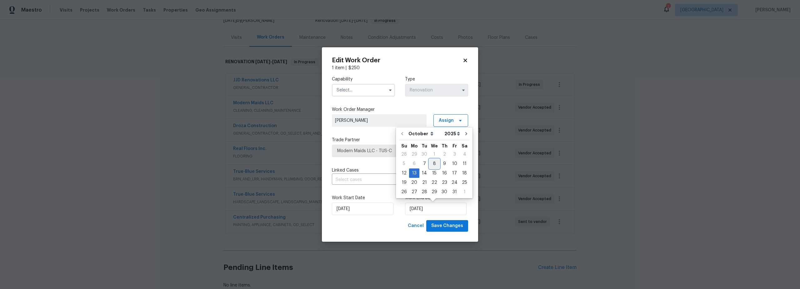
click at [434, 164] on div "8" at bounding box center [435, 163] width 10 height 9
type input "10/8/2025"
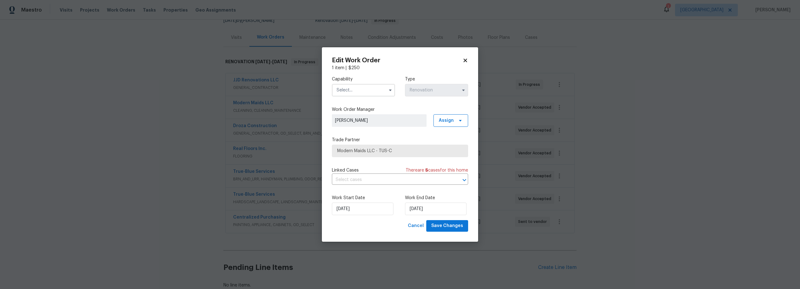
click at [364, 87] on input "text" at bounding box center [363, 90] width 63 height 13
click at [361, 144] on div "Cleaning" at bounding box center [364, 143] width 60 height 11
type input "Cleaning"
click at [449, 225] on span "Save Changes" at bounding box center [447, 226] width 32 height 8
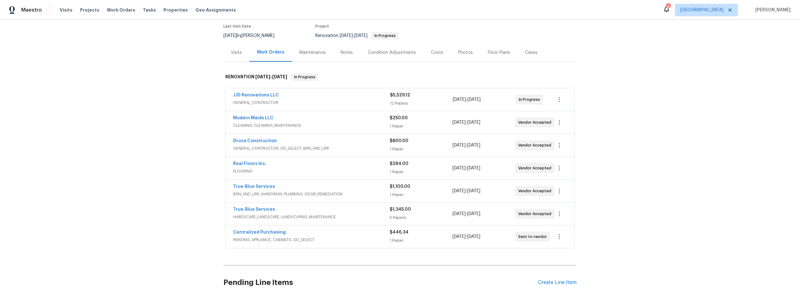
scroll to position [61, 0]
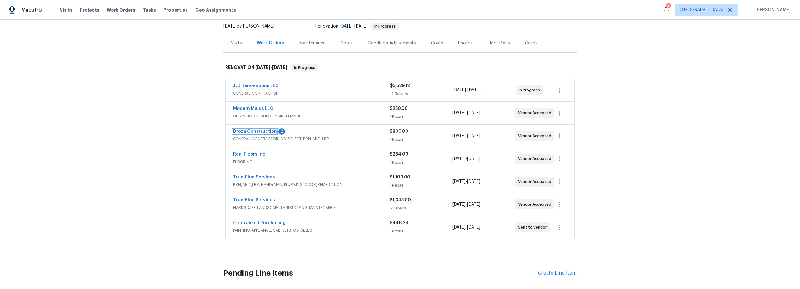
click at [267, 131] on link "Droza Construction" at bounding box center [255, 131] width 44 height 4
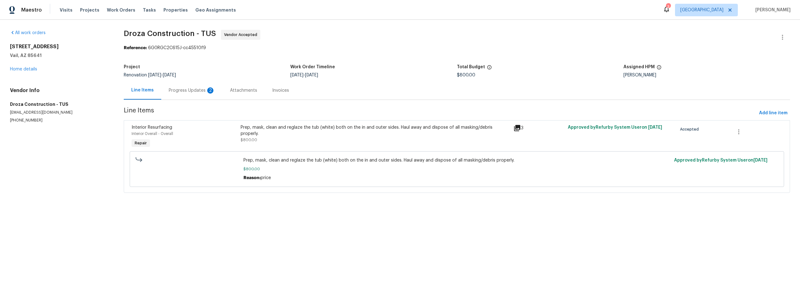
click at [189, 90] on div "Progress Updates 2" at bounding box center [192, 90] width 46 height 6
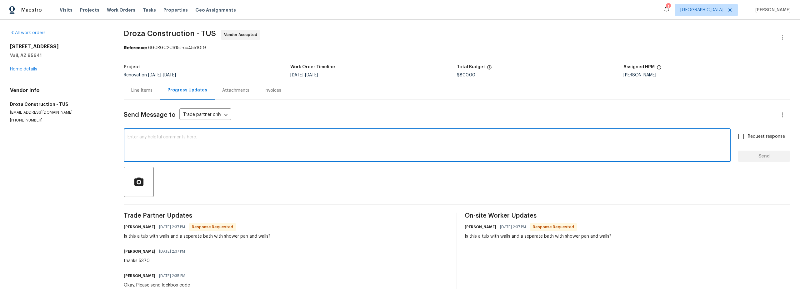
click at [194, 140] on textarea at bounding box center [428, 146] width 600 height 22
type textarea "no walls just tub and pan"
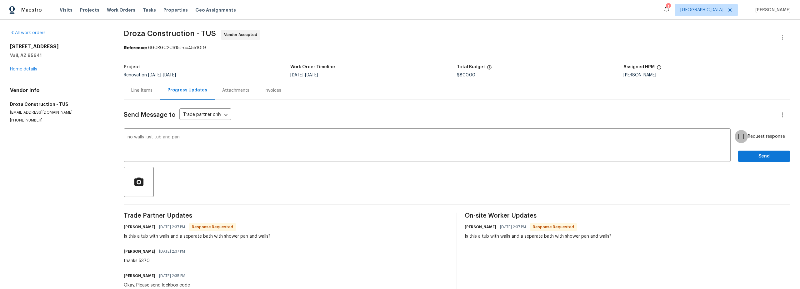
click at [739, 137] on input "Request response" at bounding box center [741, 136] width 13 height 13
checkbox input "true"
click at [746, 151] on button "Send" at bounding box center [765, 156] width 52 height 12
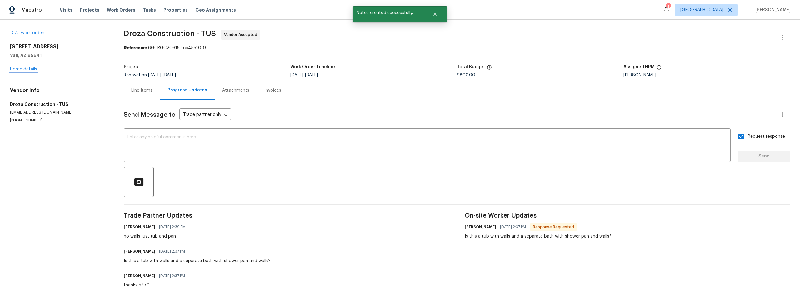
click at [23, 68] on link "Home details" at bounding box center [23, 69] width 27 height 4
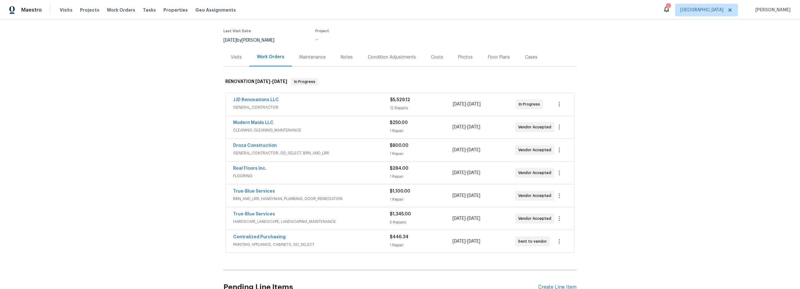
scroll to position [48, 0]
click at [559, 198] on icon "button" at bounding box center [560, 195] width 8 height 8
click at [562, 195] on li "Edit" at bounding box center [584, 195] width 68 height 10
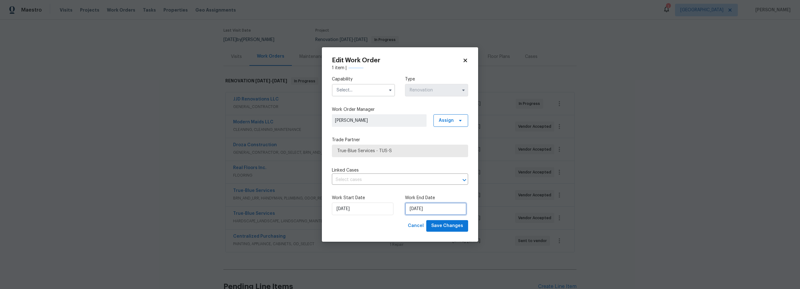
click at [430, 211] on input "10/10/2025" at bounding box center [436, 208] width 62 height 13
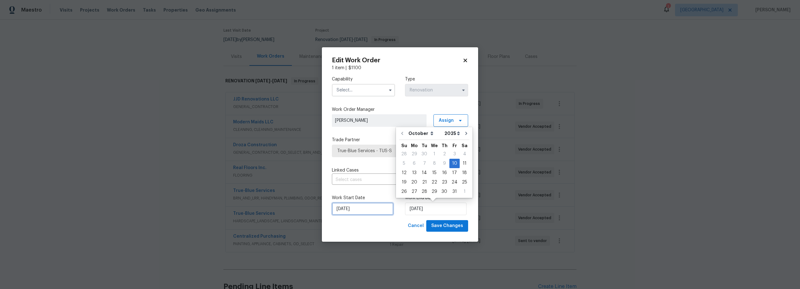
click at [370, 209] on input "10/10/2025" at bounding box center [363, 208] width 62 height 13
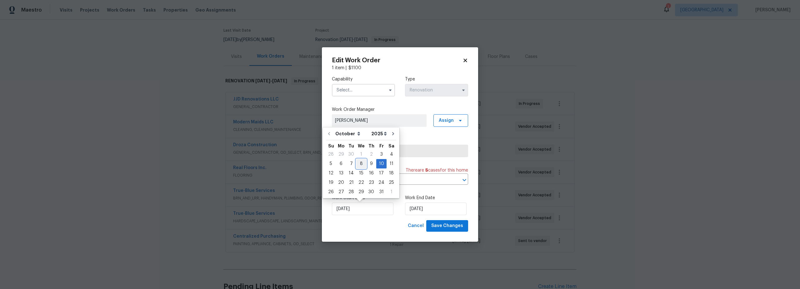
click at [361, 165] on div "8" at bounding box center [361, 163] width 10 height 9
type input "10/8/2025"
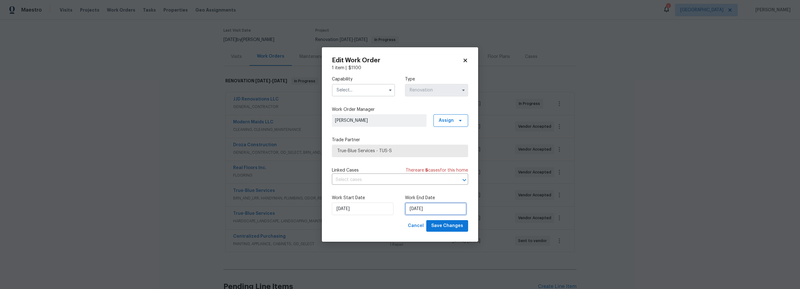
click at [427, 213] on input "10/10/2025" at bounding box center [436, 208] width 62 height 13
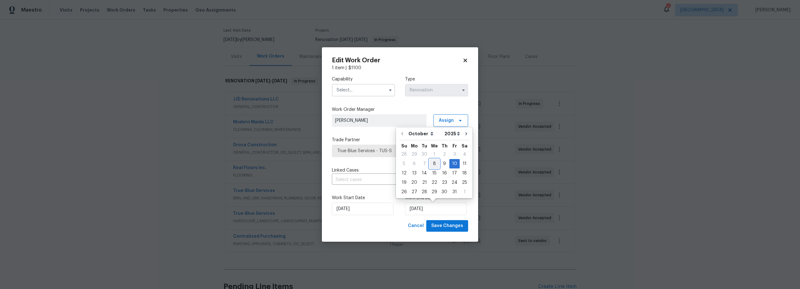
click at [434, 163] on div "8" at bounding box center [435, 163] width 10 height 9
type input "10/8/2025"
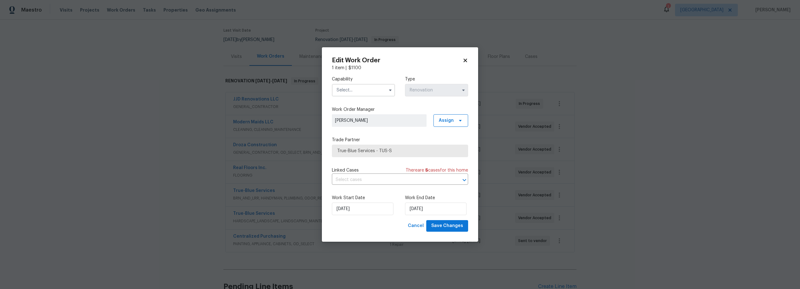
drag, startPoint x: 352, startPoint y: 88, endPoint x: 353, endPoint y: 95, distance: 7.2
click at [353, 89] on input "text" at bounding box center [363, 90] width 63 height 13
click at [356, 127] on span "Odor Remediation" at bounding box center [358, 124] width 38 height 4
type input "Odor Remediation"
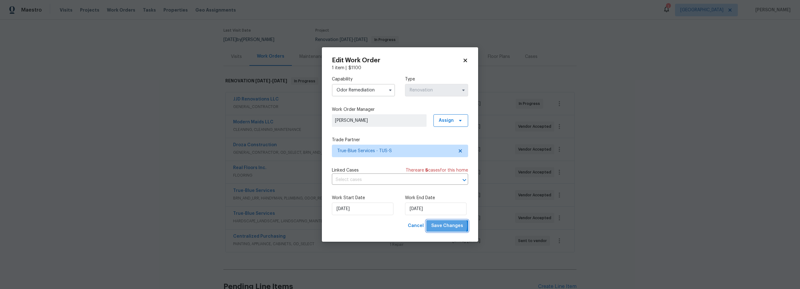
click at [446, 225] on span "Save Changes" at bounding box center [447, 226] width 32 height 8
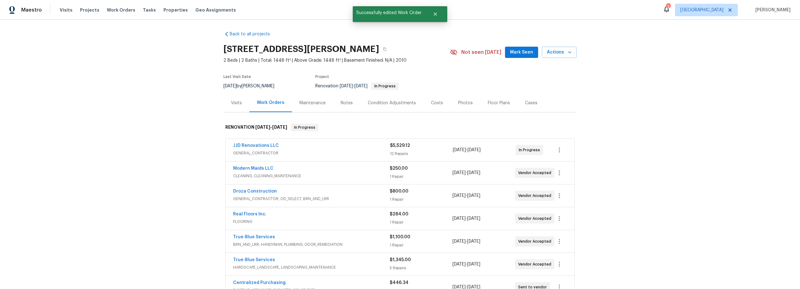
scroll to position [0, 0]
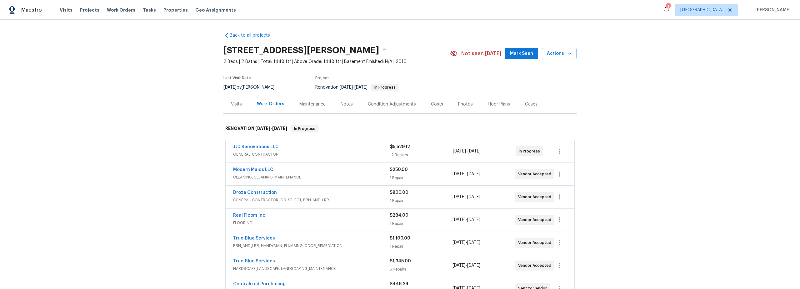
click at [434, 108] on div "Costs" at bounding box center [437, 104] width 27 height 18
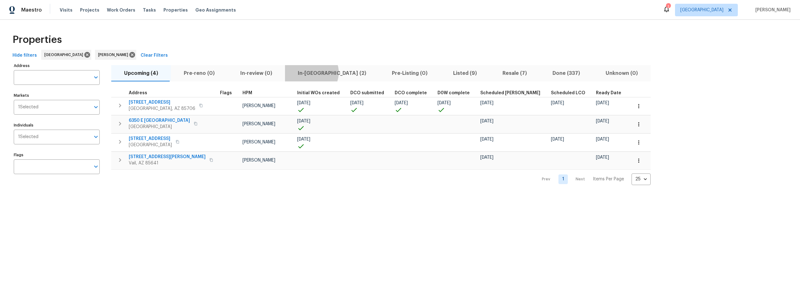
click at [307, 72] on span "In-[GEOGRAPHIC_DATA] (2)" at bounding box center [332, 73] width 87 height 9
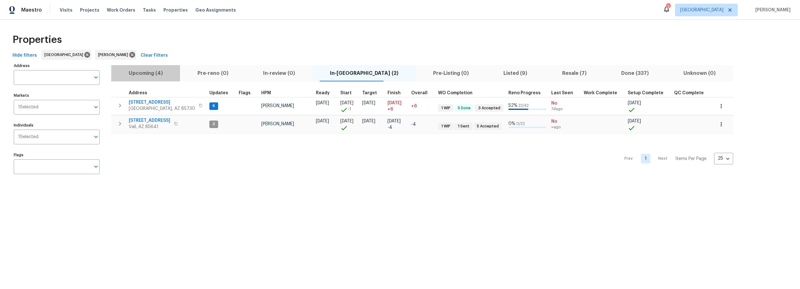
click at [156, 73] on span "Upcoming (4)" at bounding box center [145, 73] width 61 height 9
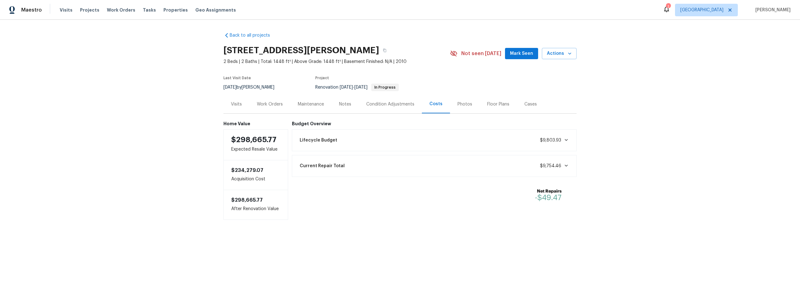
click at [266, 105] on div "Work Orders" at bounding box center [270, 104] width 26 height 6
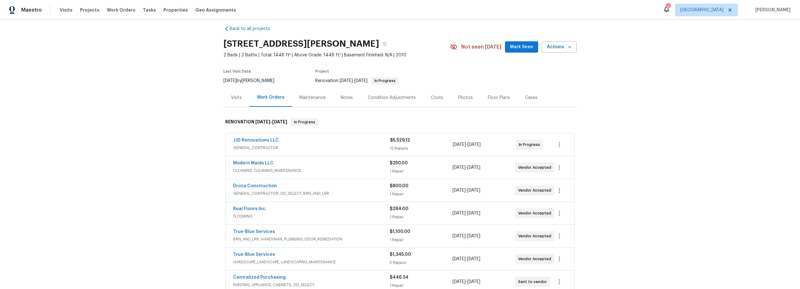
scroll to position [7, 0]
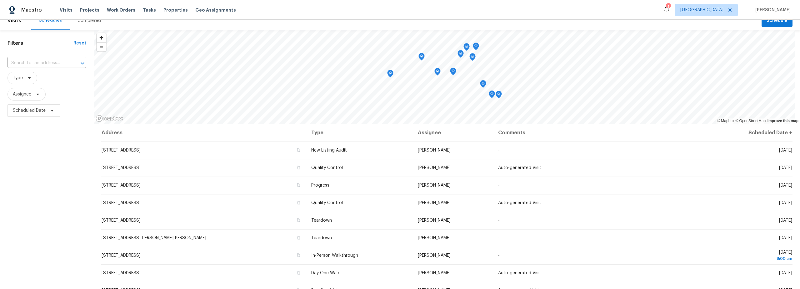
scroll to position [41, 0]
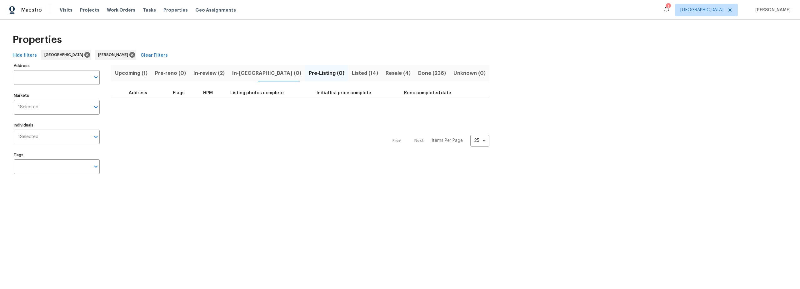
click at [136, 73] on span "Upcoming (1)" at bounding box center [131, 73] width 33 height 9
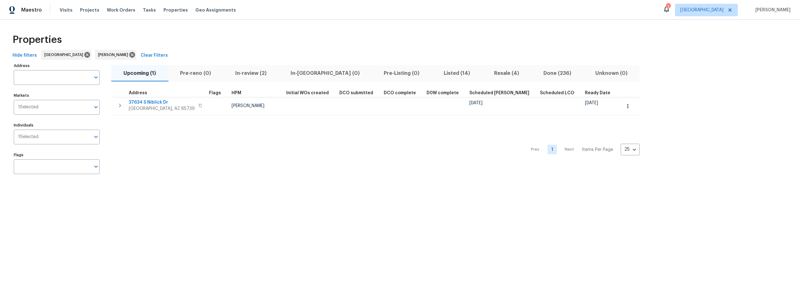
click at [436, 73] on span "Listed (14)" at bounding box center [457, 73] width 43 height 9
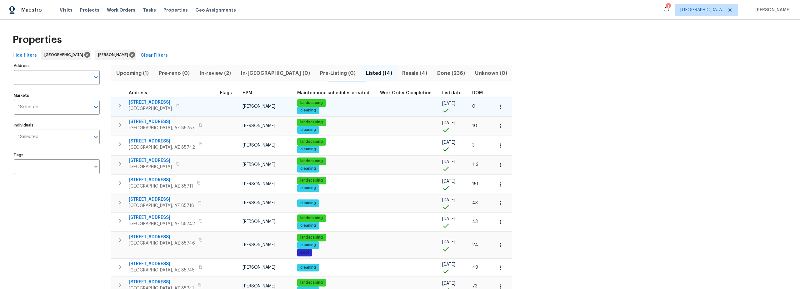
click at [153, 101] on span "1917 W Saxony Rd" at bounding box center [150, 102] width 43 height 6
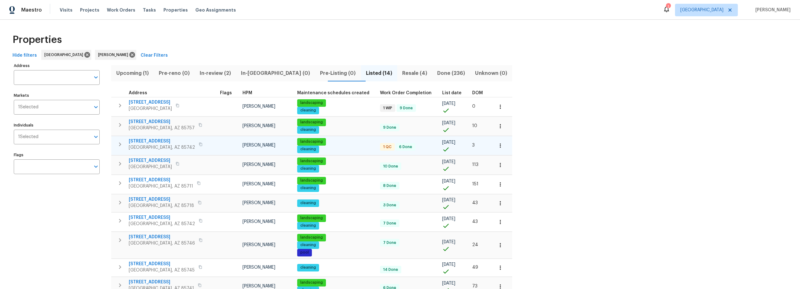
click at [168, 140] on span "9678 N Sherbrooke St" at bounding box center [162, 141] width 66 height 6
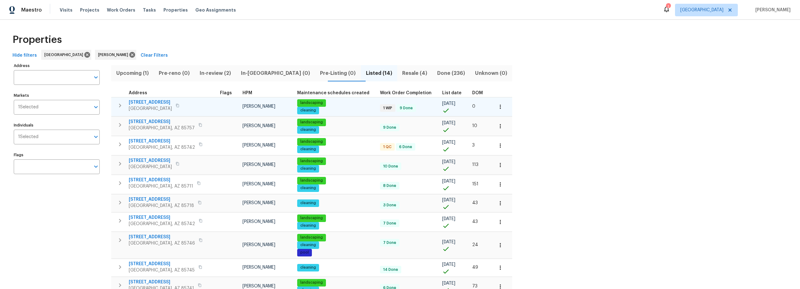
click at [146, 100] on span "1917 W Saxony Rd" at bounding box center [150, 102] width 43 height 6
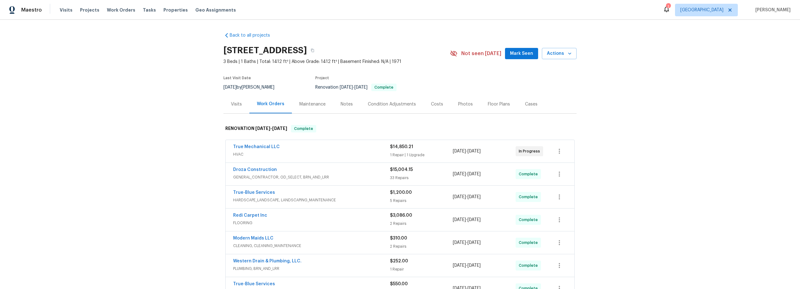
click at [296, 151] on span "HVAC" at bounding box center [311, 154] width 157 height 6
click at [143, 10] on span "Tasks" at bounding box center [149, 10] width 13 height 4
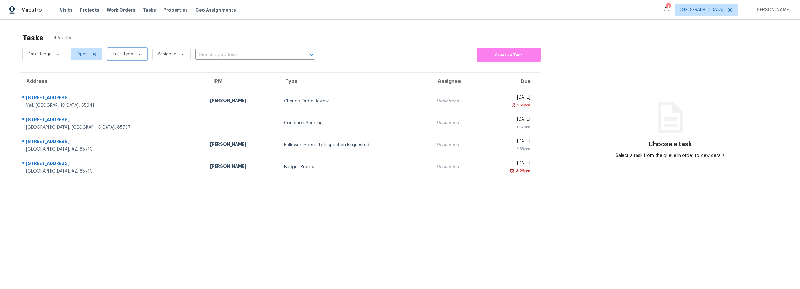
click at [130, 55] on span "Task Type" at bounding box center [123, 54] width 21 height 6
click at [149, 213] on section "Tasks 4 Results Date Range Open Task Type Assignee ​ Create a Task Address HPM …" at bounding box center [280, 169] width 540 height 279
click at [135, 54] on span at bounding box center [138, 54] width 7 height 5
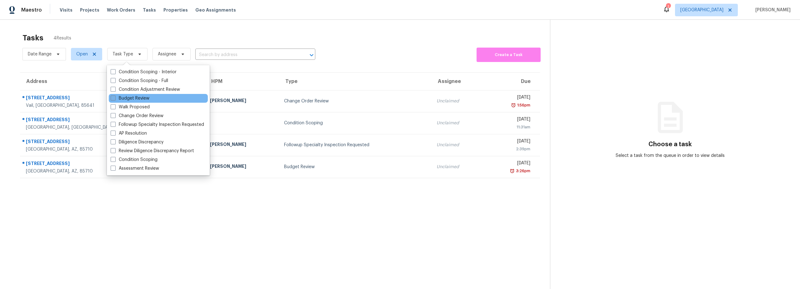
click at [136, 98] on label "Budget Review" at bounding box center [130, 98] width 39 height 6
click at [115, 98] on input "Budget Review" at bounding box center [113, 97] width 4 height 4
checkbox input "true"
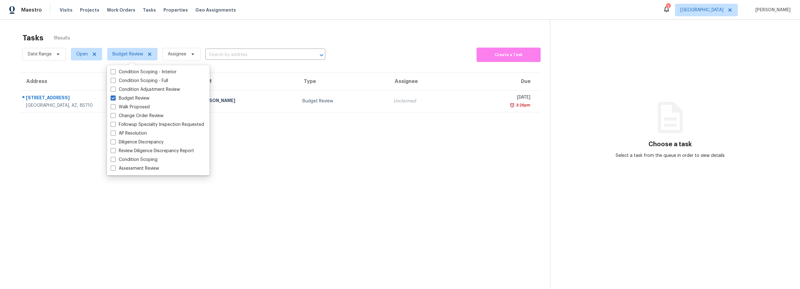
click at [260, 208] on section "Tasks 1 Results Date Range Open Budget Review Assignee ​ Create a Task Address …" at bounding box center [280, 169] width 540 height 279
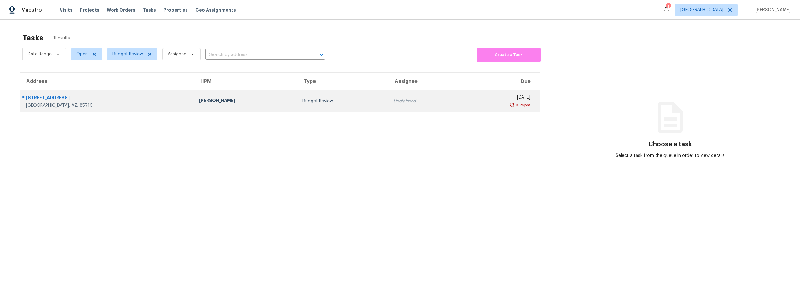
click at [215, 107] on td "[PERSON_NAME]" at bounding box center [245, 101] width 103 height 22
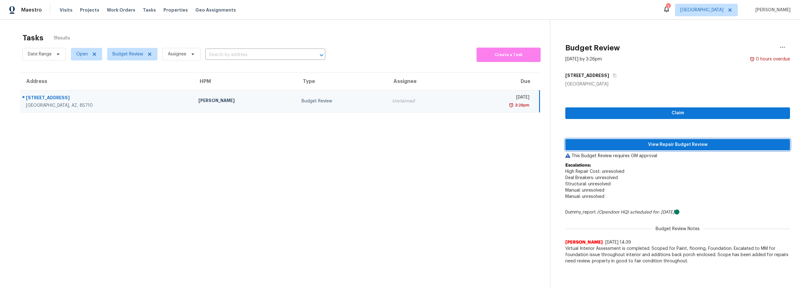
click at [646, 146] on span "View Repair Budget Review" at bounding box center [678, 145] width 215 height 8
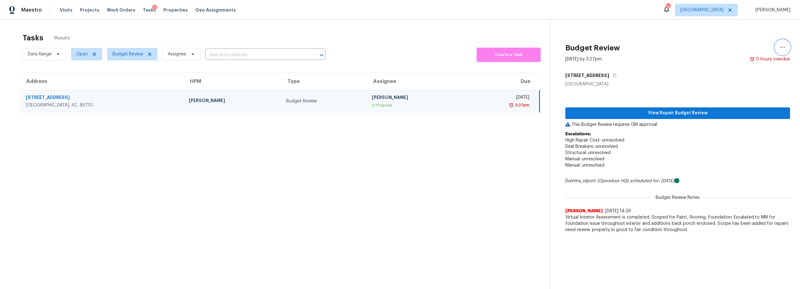
click at [779, 45] on icon "button" at bounding box center [783, 47] width 8 height 8
click at [741, 49] on div "Unclaim this task" at bounding box center [742, 48] width 49 height 6
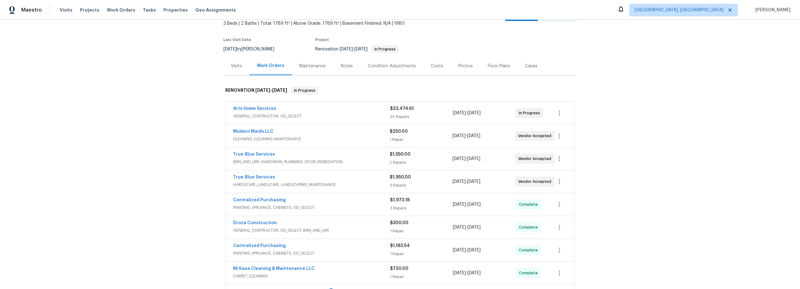
scroll to position [42, 0]
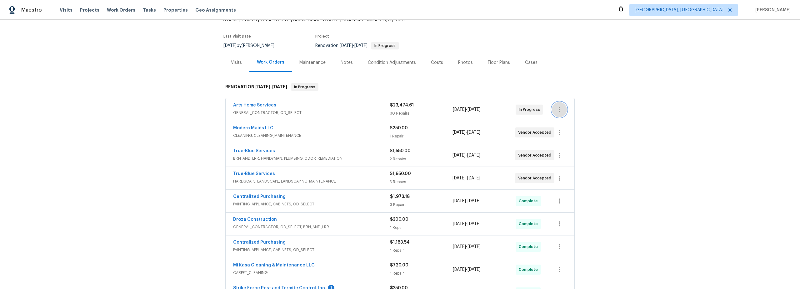
click at [556, 112] on icon "button" at bounding box center [560, 110] width 8 height 8
click at [558, 111] on li "Edit" at bounding box center [584, 109] width 68 height 10
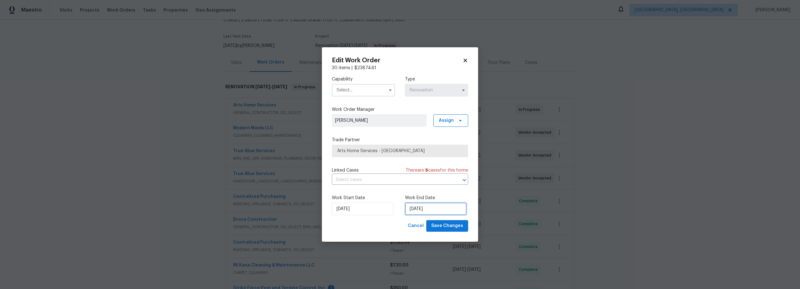
click at [425, 212] on input "10/3/2025" at bounding box center [436, 208] width 62 height 13
select select "9"
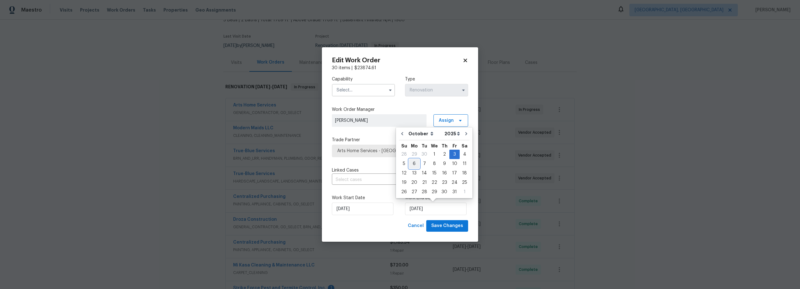
drag, startPoint x: 413, startPoint y: 164, endPoint x: 417, endPoint y: 173, distance: 9.9
click at [413, 164] on div "6" at bounding box center [414, 163] width 10 height 9
type input "[DATE]"
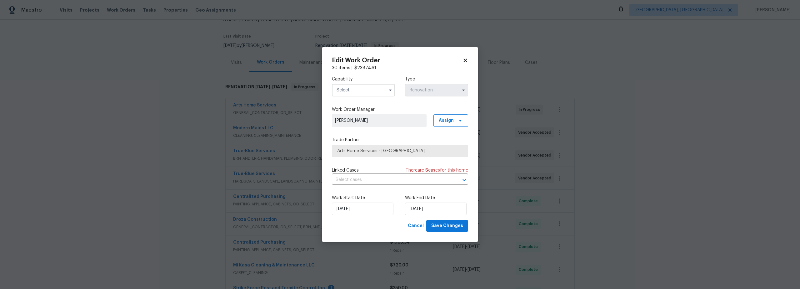
click at [366, 91] on input "text" at bounding box center [363, 90] width 63 height 13
click at [362, 118] on span "General Contractor" at bounding box center [359, 115] width 40 height 4
type input "General Contractor"
click at [448, 225] on span "Save Changes" at bounding box center [447, 226] width 32 height 8
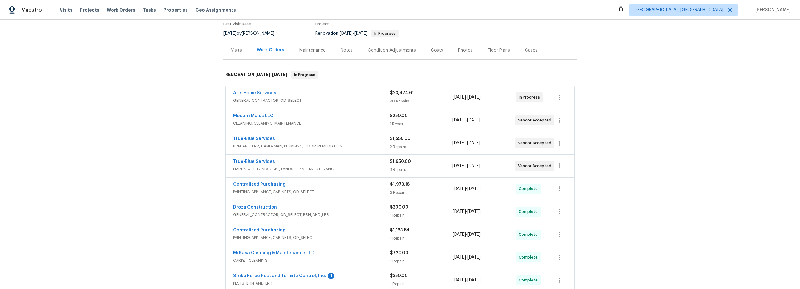
scroll to position [53, 0]
click at [556, 145] on icon "button" at bounding box center [560, 144] width 8 height 8
click at [556, 144] on li "Edit" at bounding box center [584, 144] width 68 height 10
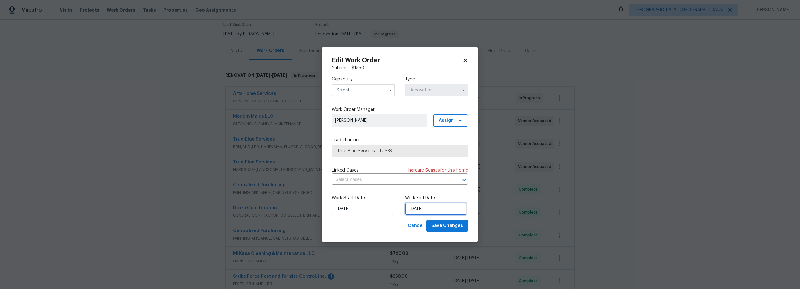
click at [423, 208] on input "10/3/2025" at bounding box center [436, 208] width 62 height 13
select select "9"
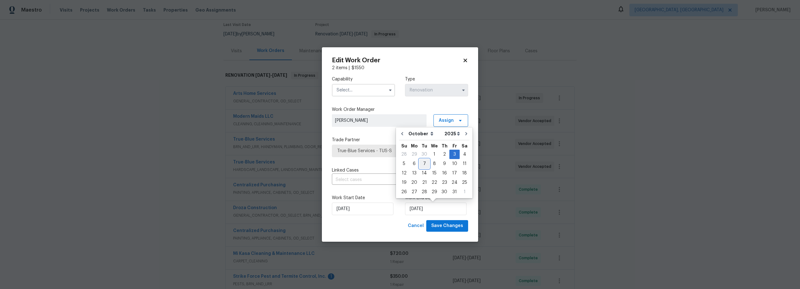
click at [424, 164] on div "7" at bounding box center [425, 163] width 10 height 9
type input "10/7/2025"
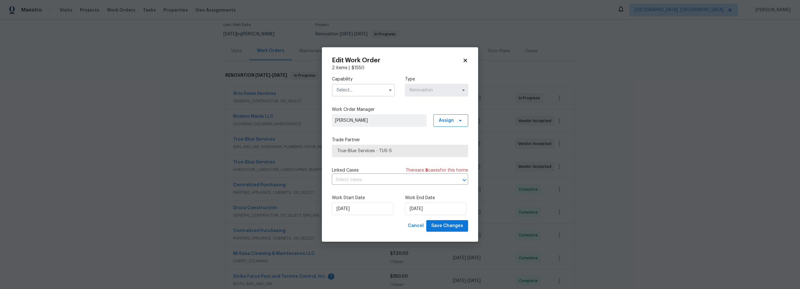
drag, startPoint x: 356, startPoint y: 87, endPoint x: 357, endPoint y: 91, distance: 4.6
click at [356, 89] on input "text" at bounding box center [363, 90] width 63 height 13
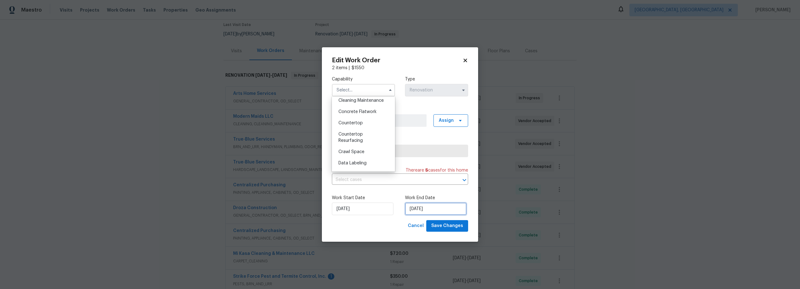
click at [425, 210] on input "[DATE]" at bounding box center [436, 208] width 62 height 13
select select "9"
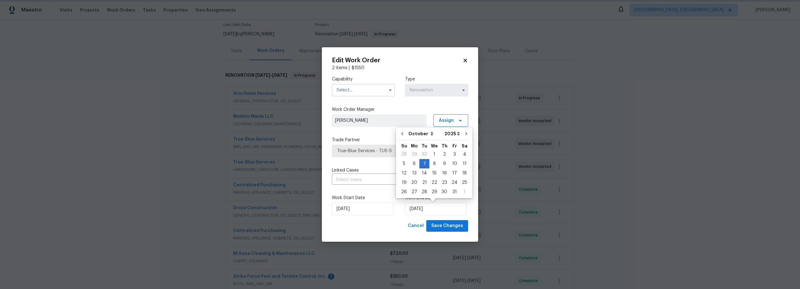
click at [390, 213] on div "9/19/2025" at bounding box center [363, 208] width 63 height 13
drag, startPoint x: 362, startPoint y: 91, endPoint x: 362, endPoint y: 94, distance: 3.8
click at [362, 91] on input "text" at bounding box center [363, 90] width 63 height 13
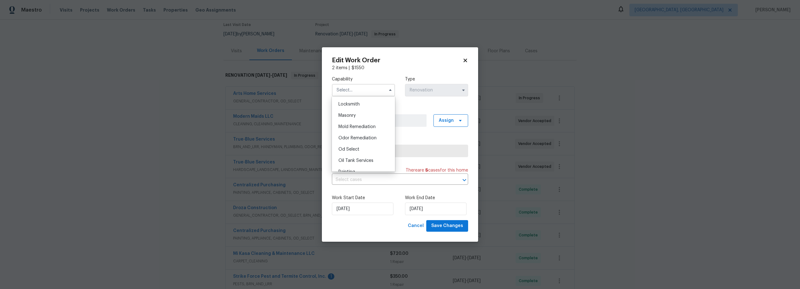
scroll to position [472, 0]
click at [360, 125] on span "Odor Remediation" at bounding box center [358, 123] width 38 height 4
type input "Odor Remediation"
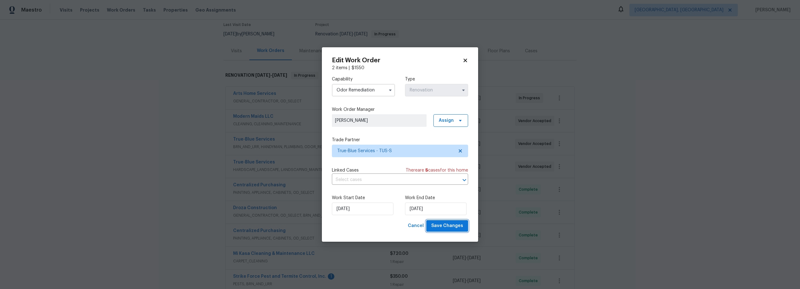
click at [447, 224] on span "Save Changes" at bounding box center [447, 226] width 32 height 8
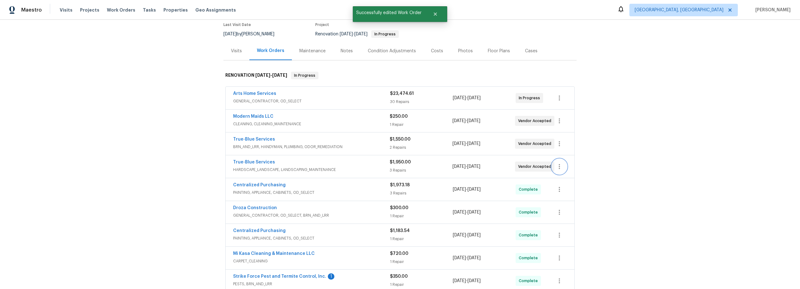
click at [561, 170] on button "button" at bounding box center [559, 166] width 15 height 15
click at [559, 165] on li "Edit" at bounding box center [584, 166] width 68 height 10
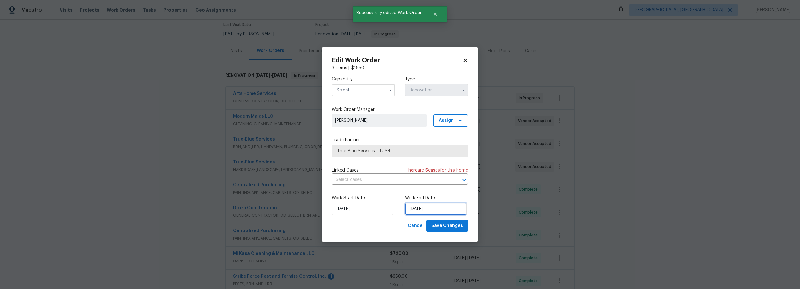
click at [433, 206] on input "10/6/2025" at bounding box center [436, 208] width 62 height 13
select select "9"
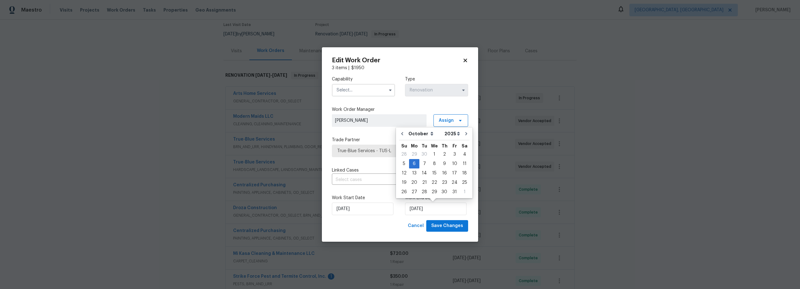
click at [630, 213] on body "Maestro Visits Projects Work Orders Tasks Properties Geo Assignments Albuquerqu…" at bounding box center [400, 144] width 800 height 289
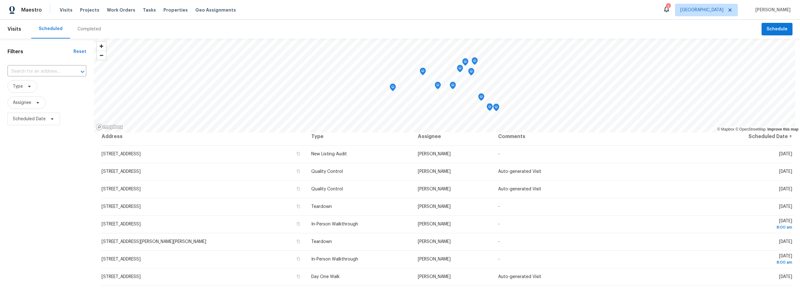
scroll to position [5, 0]
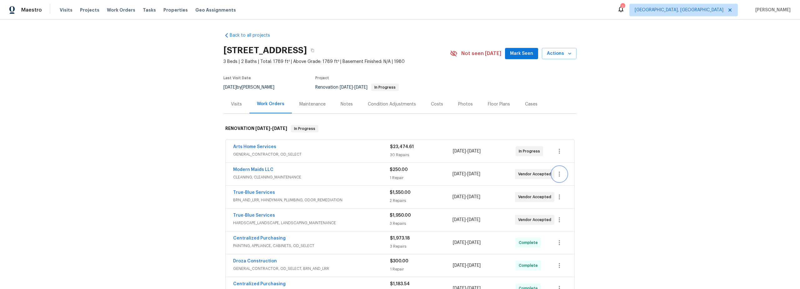
click at [558, 174] on icon "button" at bounding box center [560, 174] width 8 height 8
click at [558, 174] on li "Edit" at bounding box center [584, 174] width 68 height 10
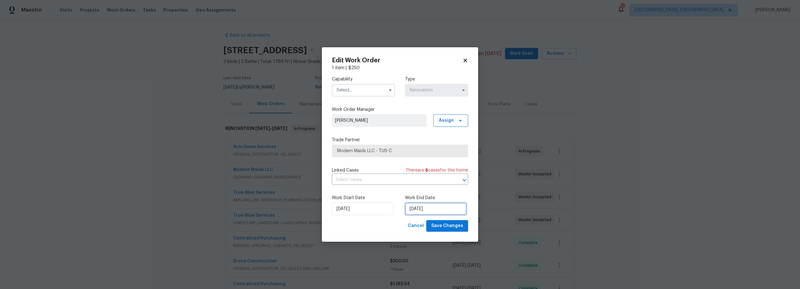
click at [427, 209] on input "10/6/2025" at bounding box center [436, 208] width 62 height 13
select select "9"
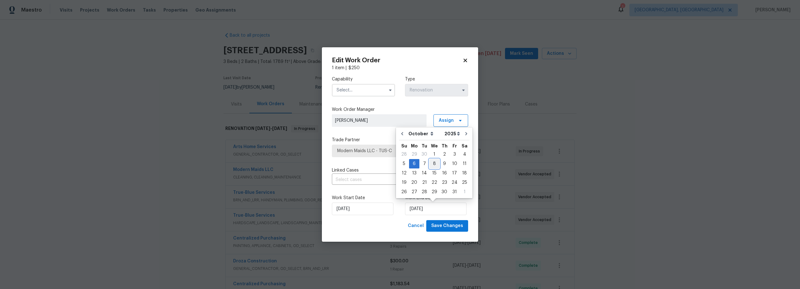
click at [433, 166] on div "8" at bounding box center [435, 163] width 10 height 9
type input "10/8/2025"
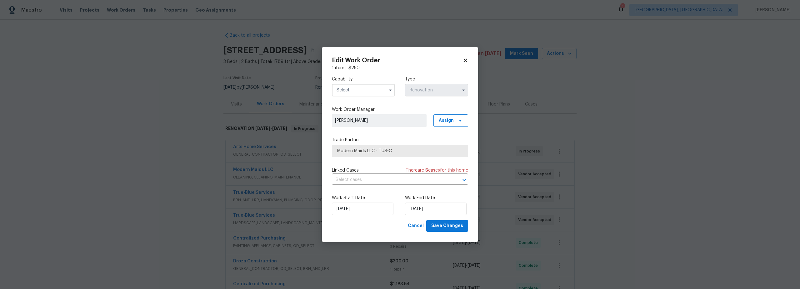
click at [356, 88] on input "text" at bounding box center [363, 90] width 63 height 13
drag, startPoint x: 345, startPoint y: 99, endPoint x: 350, endPoint y: 102, distance: 5.9
click at [345, 99] on span "Cleaning" at bounding box center [348, 100] width 18 height 4
type input "Cleaning"
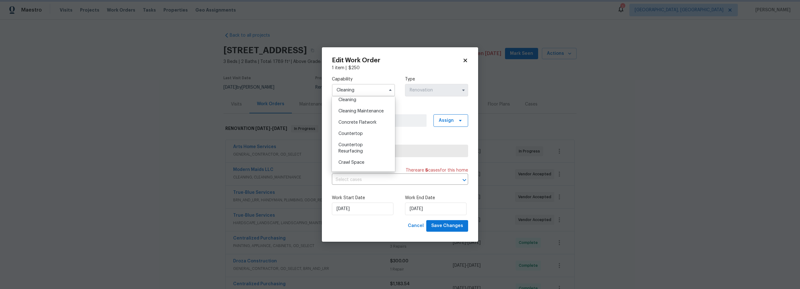
scroll to position [79, 0]
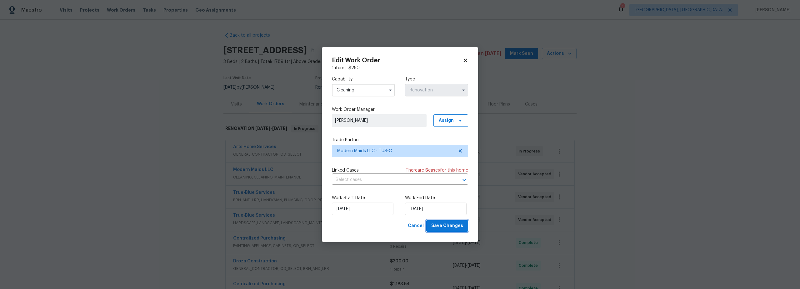
click at [451, 223] on span "Save Changes" at bounding box center [447, 226] width 32 height 8
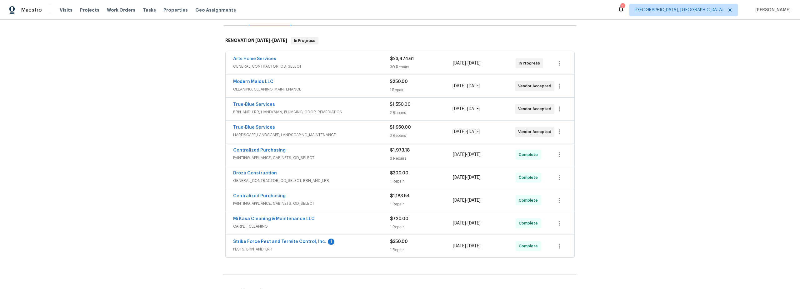
scroll to position [91, 0]
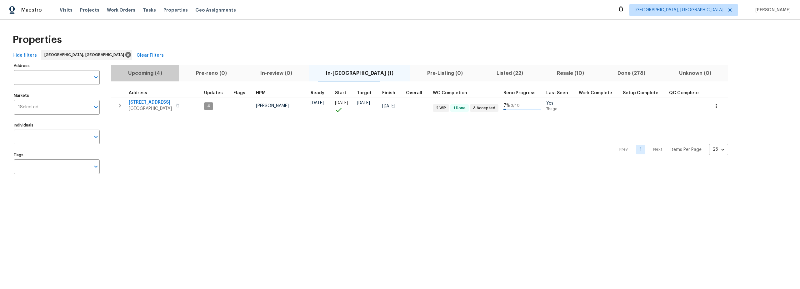
drag, startPoint x: 141, startPoint y: 74, endPoint x: 158, endPoint y: 77, distance: 16.5
click at [142, 74] on span "Upcoming (4)" at bounding box center [145, 73] width 60 height 9
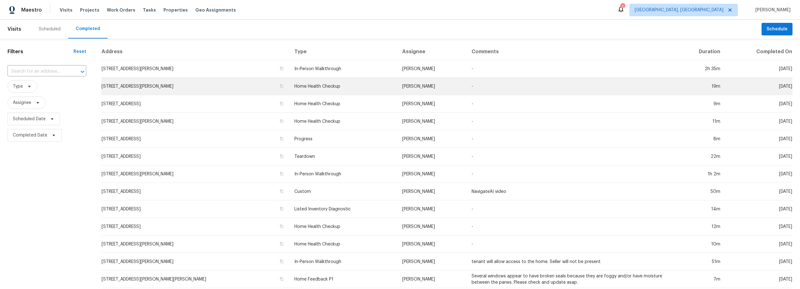
click at [271, 90] on td "[STREET_ADDRESS][PERSON_NAME]" at bounding box center [195, 87] width 188 height 18
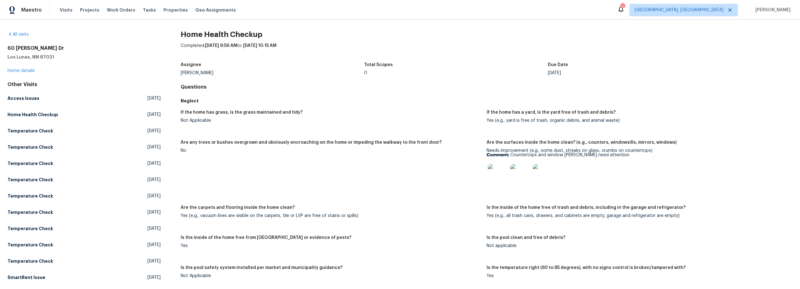
scroll to position [1, 0]
click at [491, 171] on img at bounding box center [498, 174] width 20 height 20
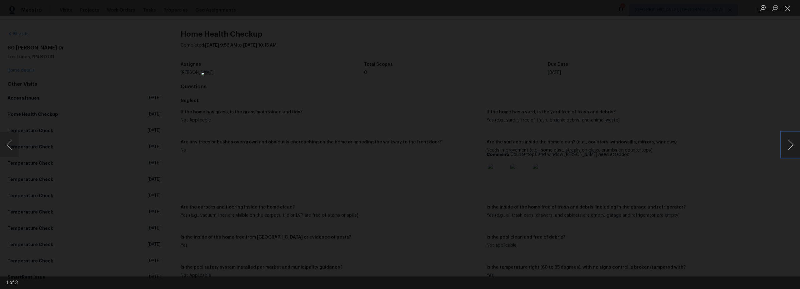
click at [797, 146] on button "Next image" at bounding box center [791, 144] width 19 height 25
click at [789, 10] on button "Close lightbox" at bounding box center [788, 8] width 13 height 11
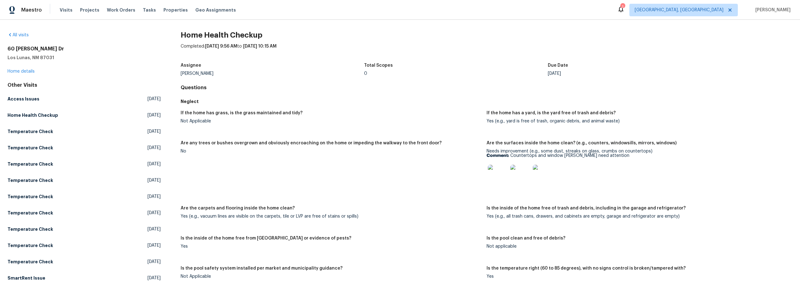
scroll to position [0, 0]
click at [66, 12] on span "Visits" at bounding box center [66, 10] width 13 height 6
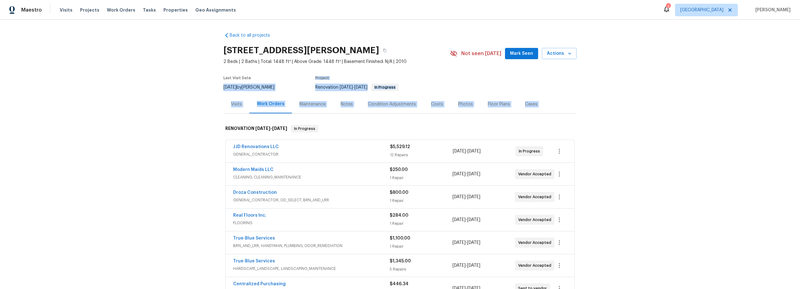
scroll to position [7, 0]
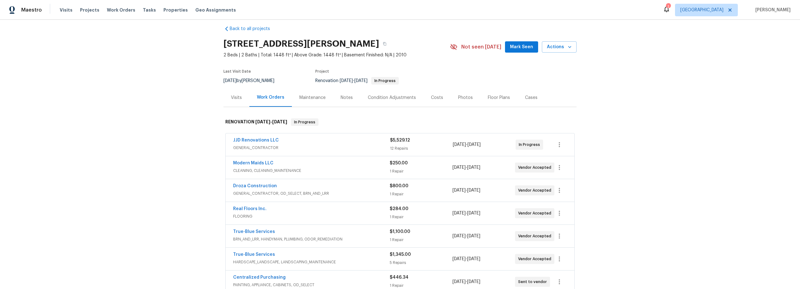
click at [192, 93] on div "Back to all projects [STREET_ADDRESS] 2 Beds | 2 Baths | Total: 1448 ft² | Abov…" at bounding box center [400, 154] width 800 height 269
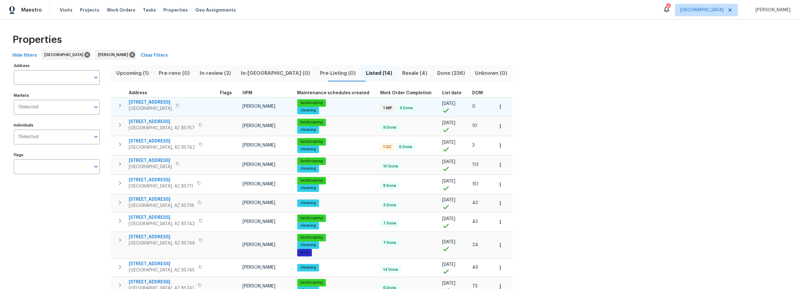
click at [160, 100] on span "1917 W Saxony Rd" at bounding box center [150, 102] width 43 height 6
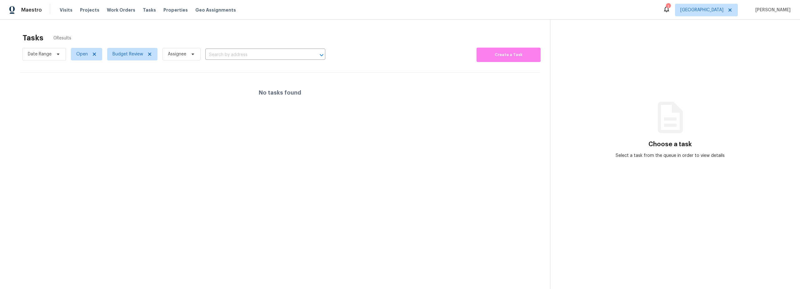
click at [199, 41] on div "Tasks 0 Results" at bounding box center [287, 38] width 528 height 16
